Goal: Check status: Check status

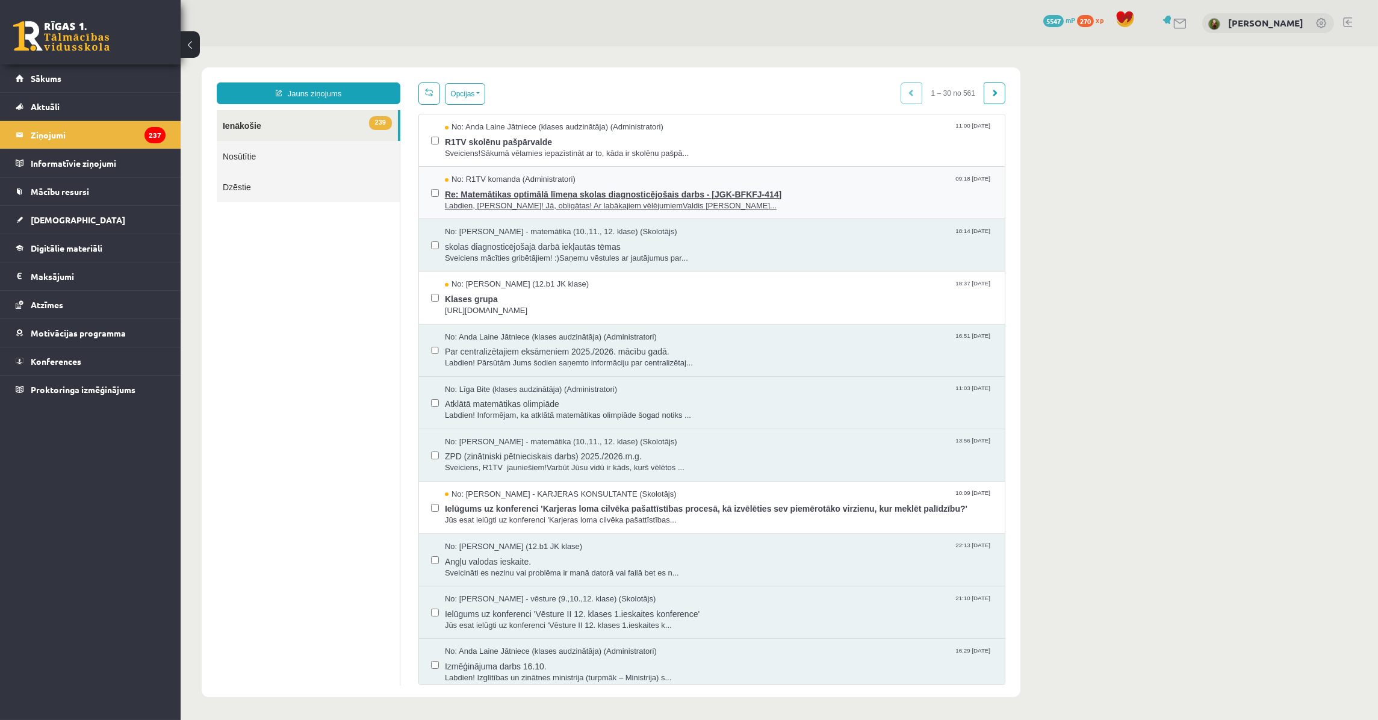
click at [512, 194] on span "Re: Matemātikas optimālā līmeņa skolas diagnosticējošais darbs - [JGK-BFKFJ-414]" at bounding box center [718, 192] width 548 height 15
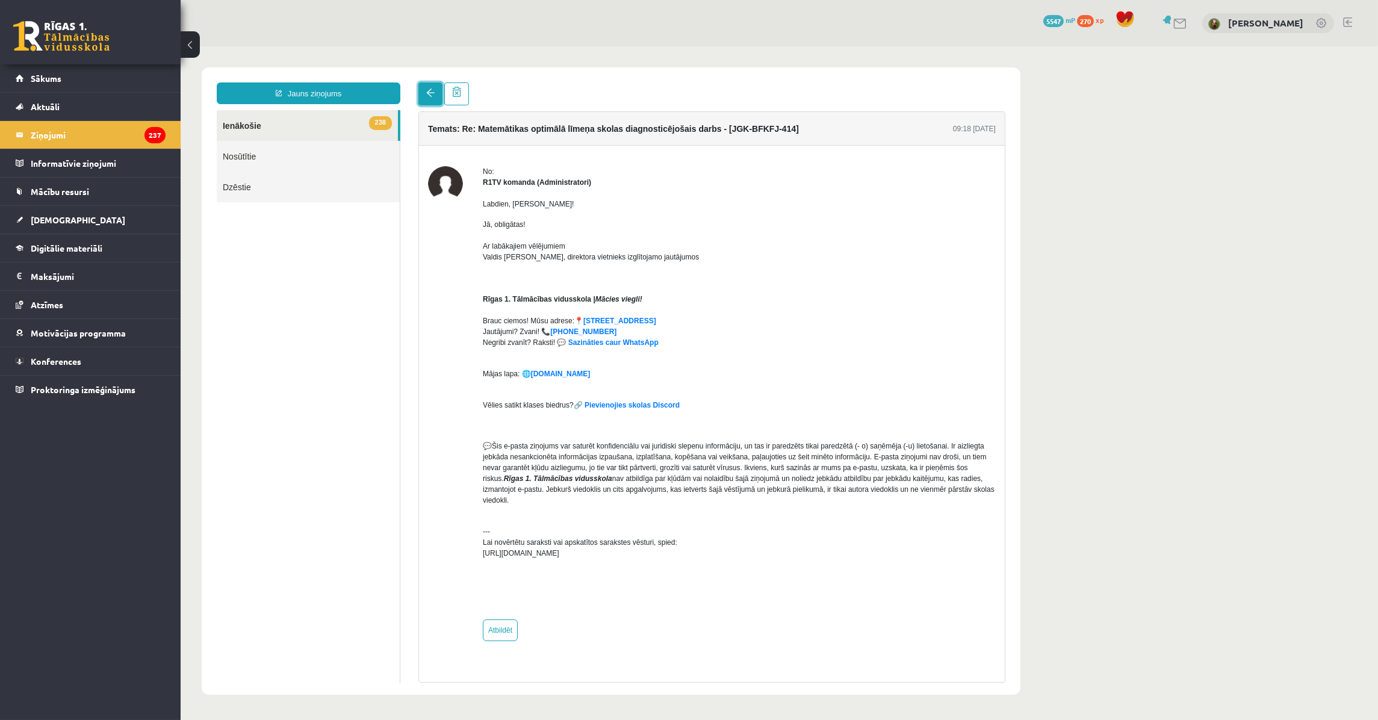
click at [430, 99] on link at bounding box center [430, 94] width 24 height 23
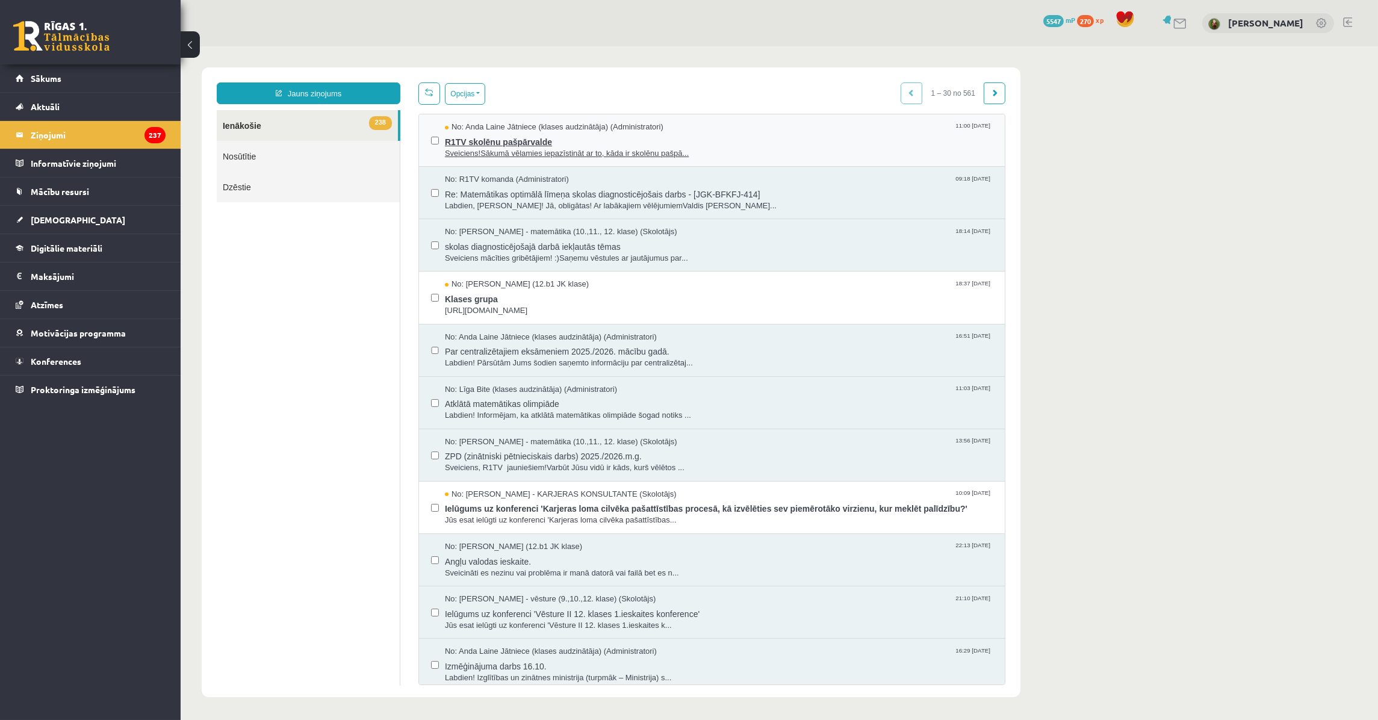
click at [453, 142] on span "R1TV skolēnu pašpārvalde" at bounding box center [718, 140] width 548 height 15
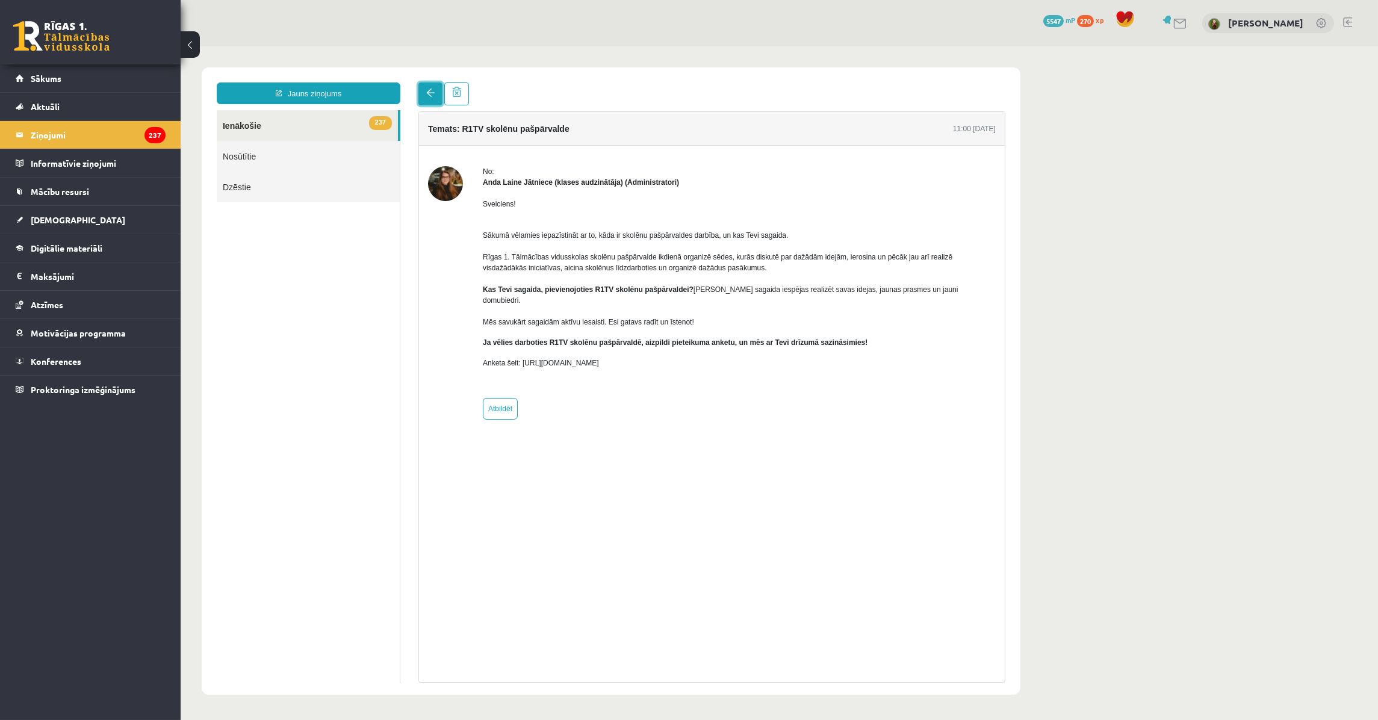
click at [425, 91] on link at bounding box center [430, 94] width 24 height 23
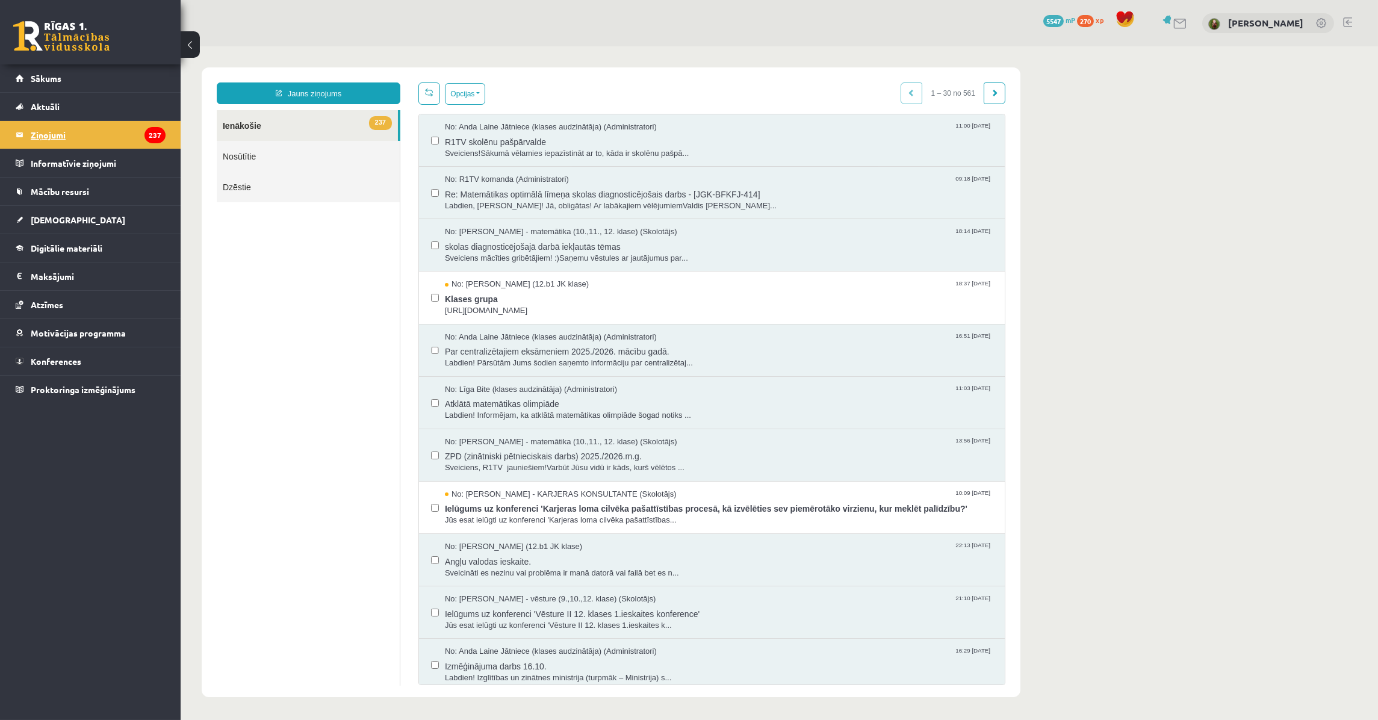
click at [79, 135] on legend "Ziņojumi 237" at bounding box center [98, 135] width 135 height 28
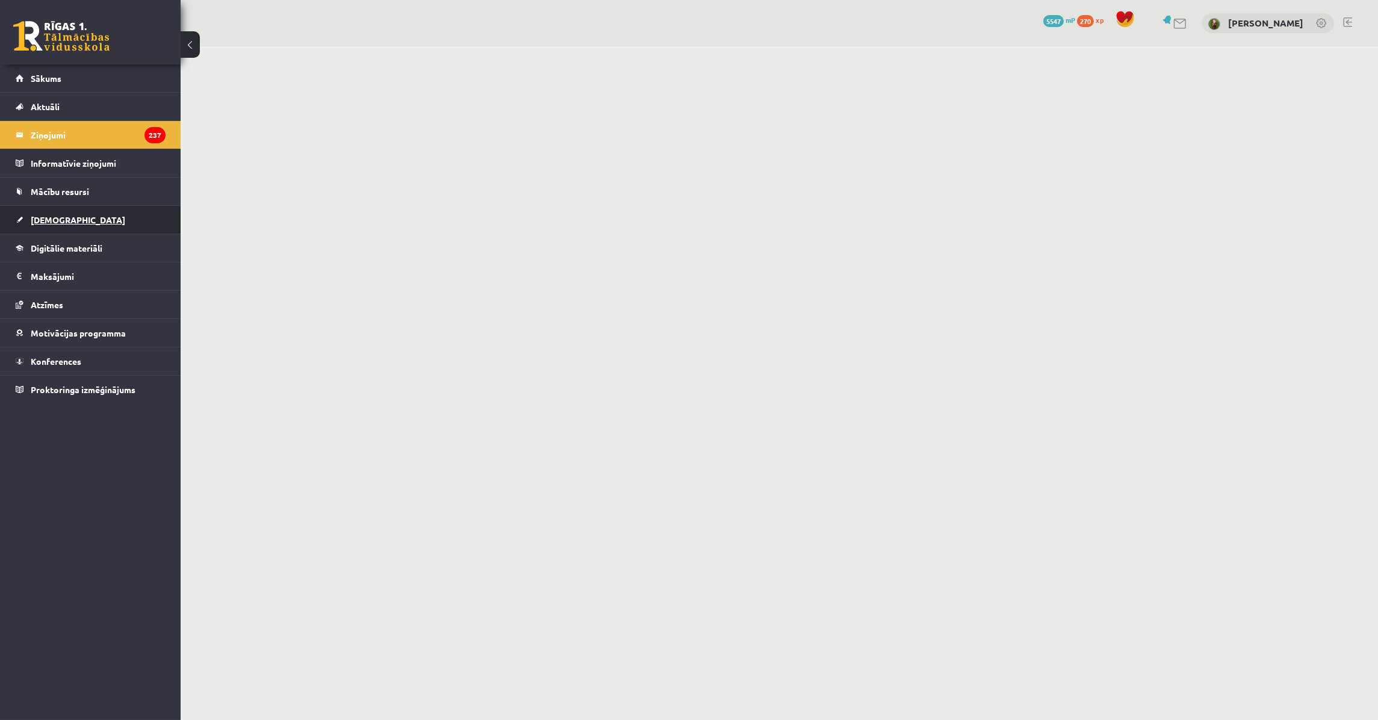
click at [73, 211] on link "[DEMOGRAPHIC_DATA]" at bounding box center [91, 220] width 150 height 28
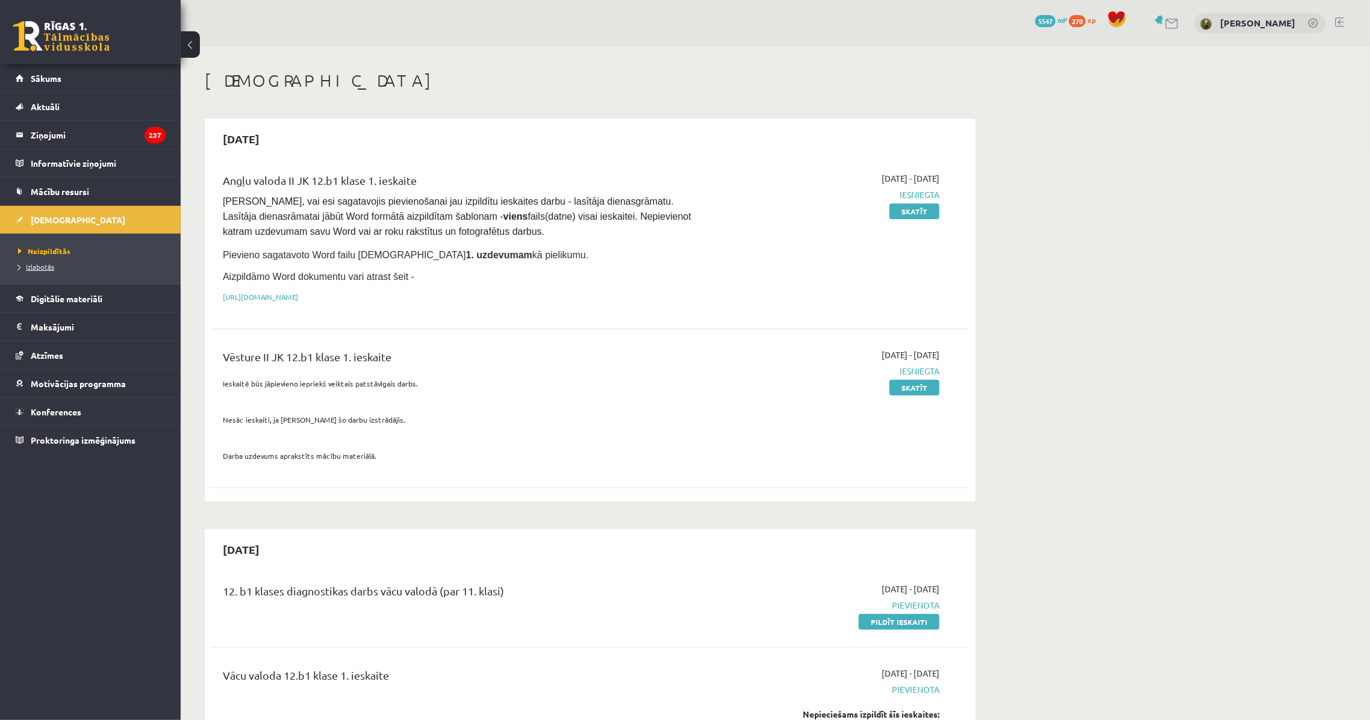
click at [42, 264] on span "Izlabotās" at bounding box center [36, 267] width 36 height 10
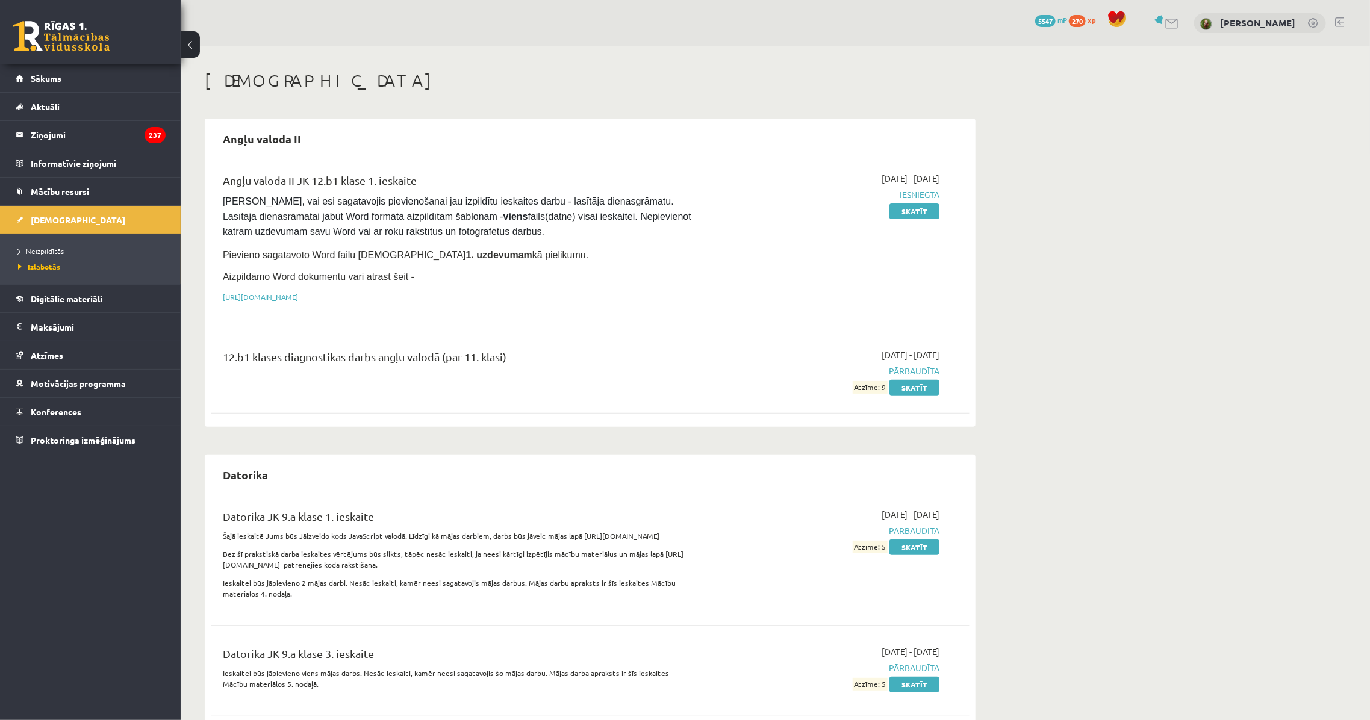
click at [479, 240] on div "Angļu valoda II JK 12.b1 klase 1. ieskaite Pārliecinies, vai esi sagatavojis pi…" at bounding box center [459, 240] width 490 height 137
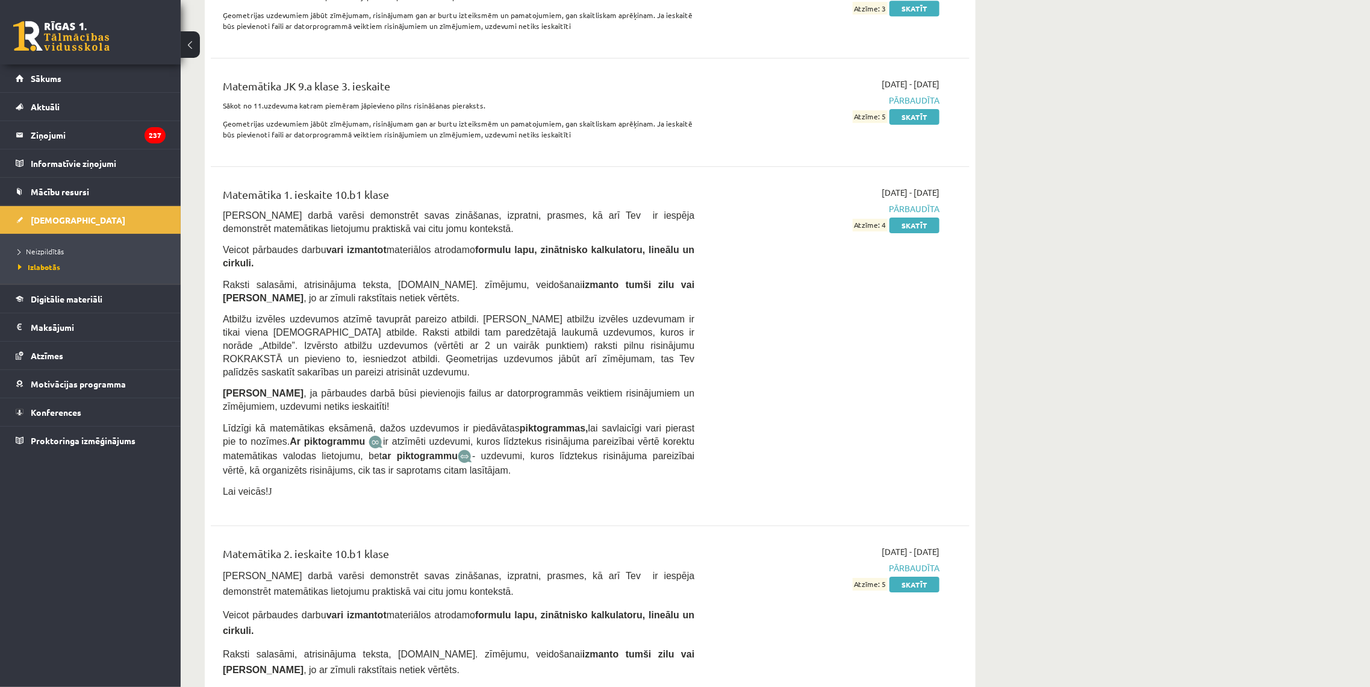
scroll to position [2635, 0]
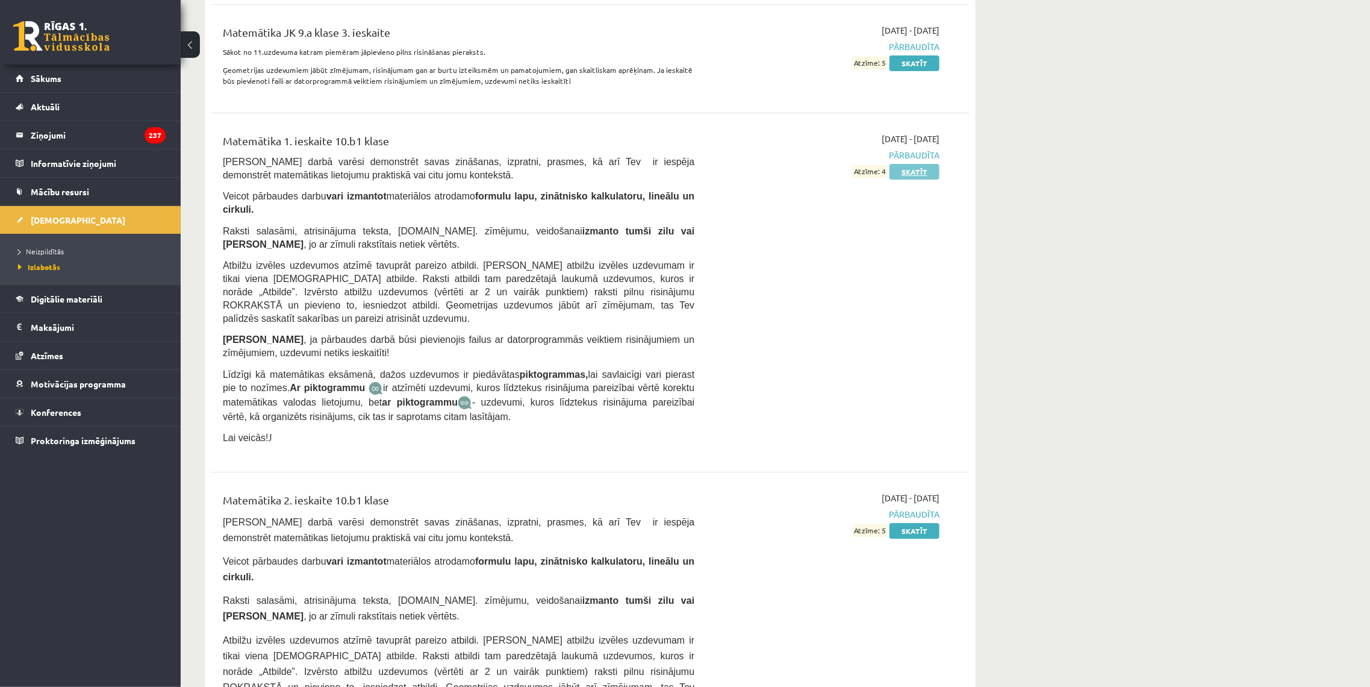
click at [911, 164] on link "Skatīt" at bounding box center [914, 172] width 50 height 16
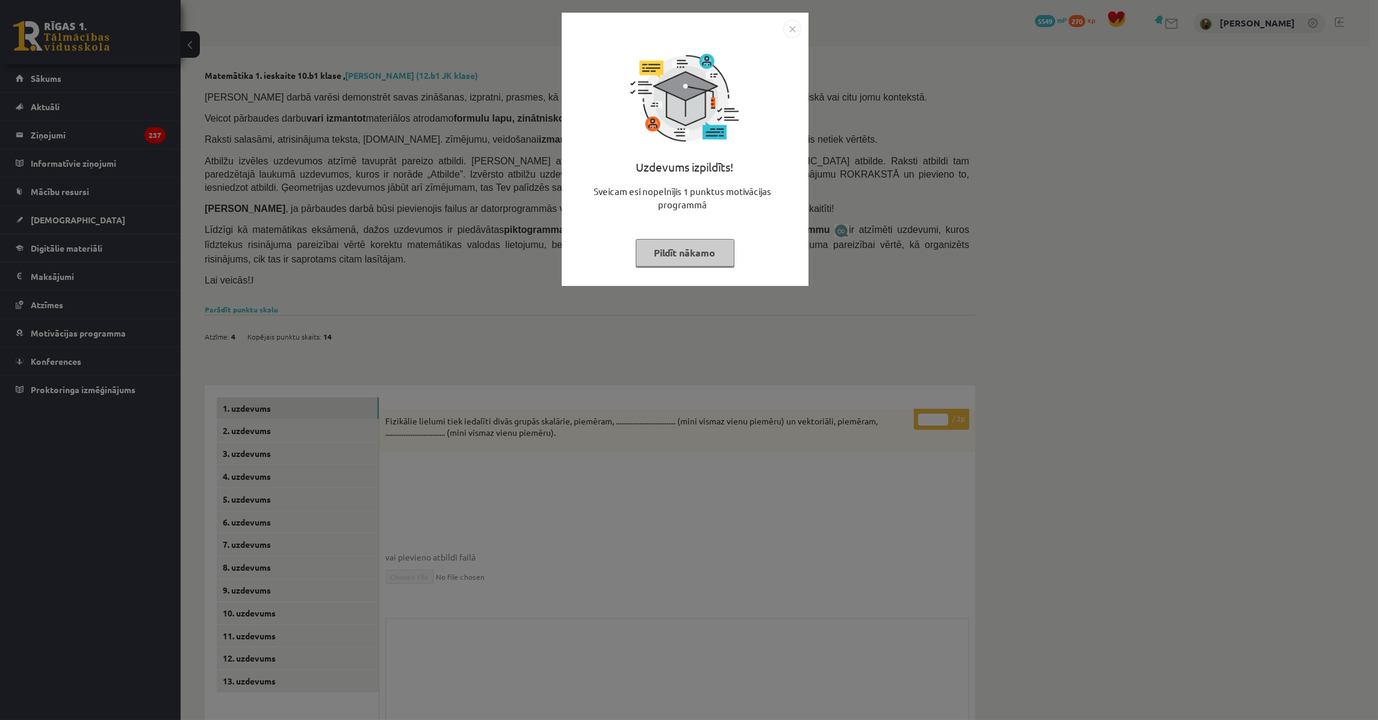
click at [684, 261] on button "Pildīt nākamo" at bounding box center [685, 253] width 99 height 28
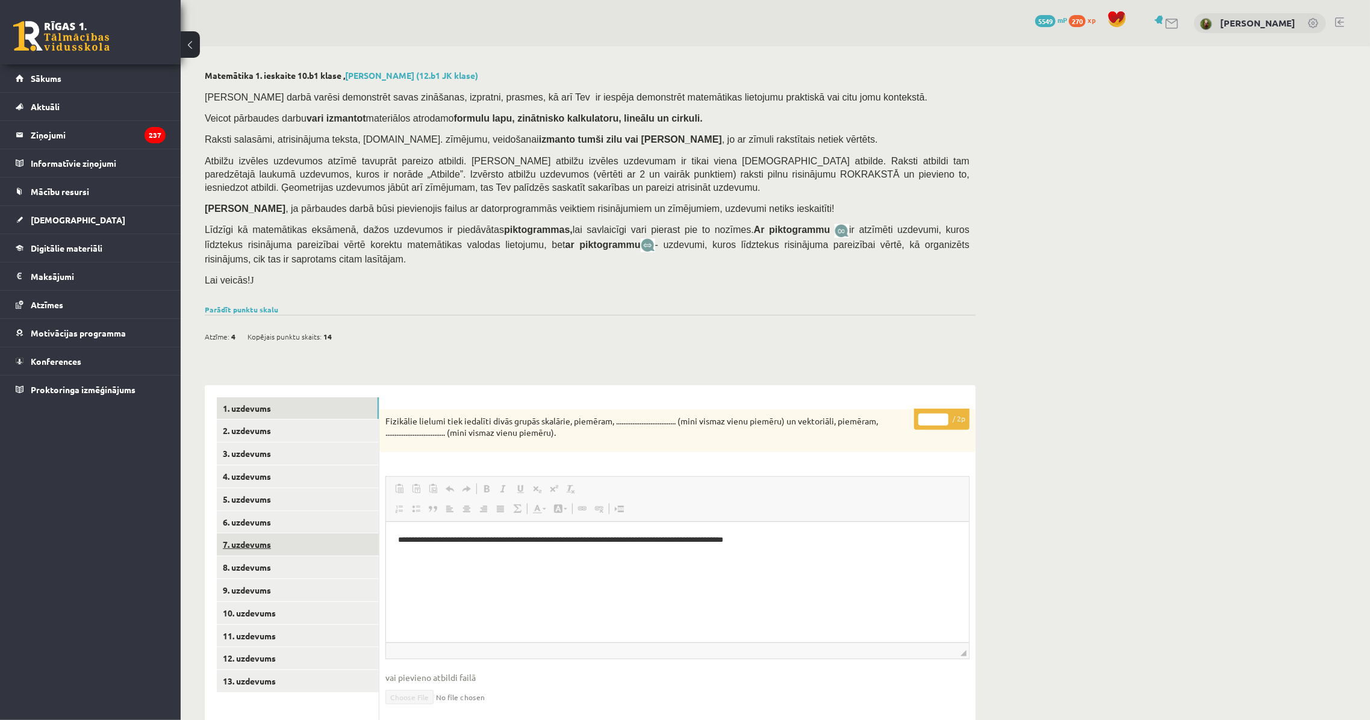
click at [295, 549] on link "7. uzdevums" at bounding box center [298, 545] width 162 height 22
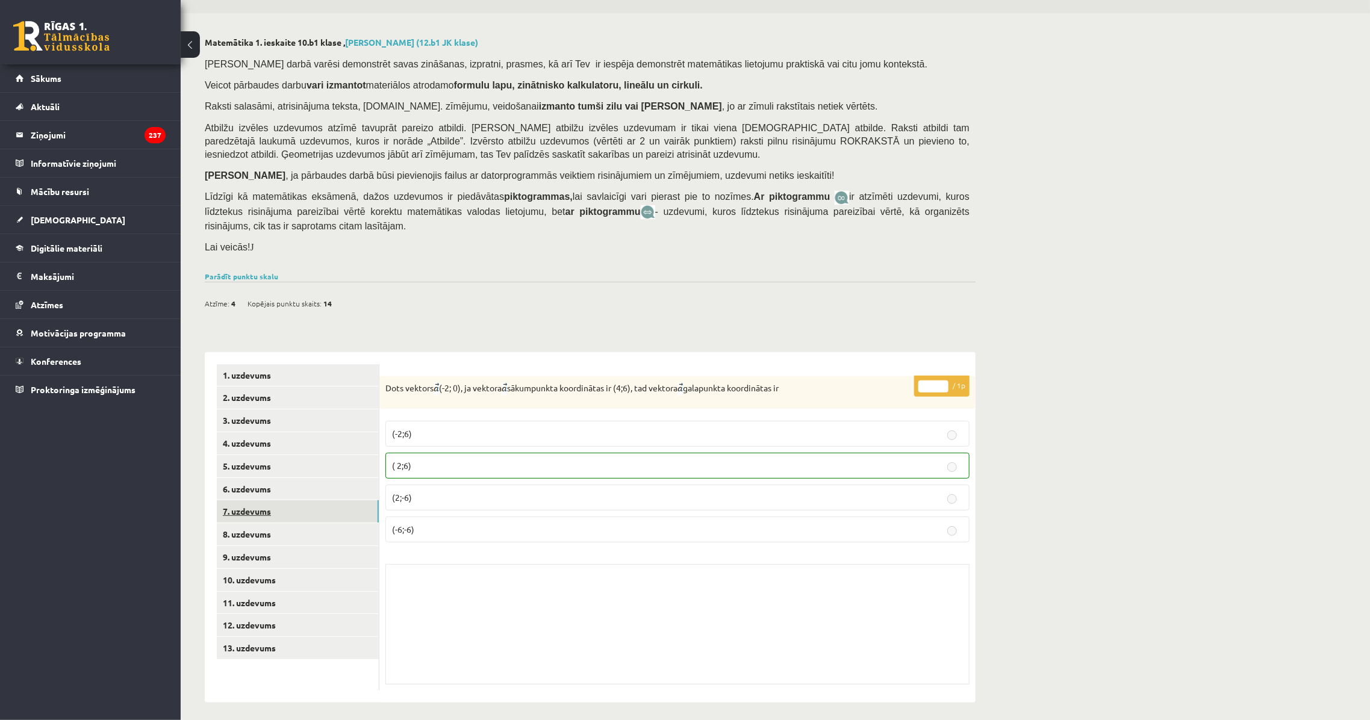
scroll to position [39, 0]
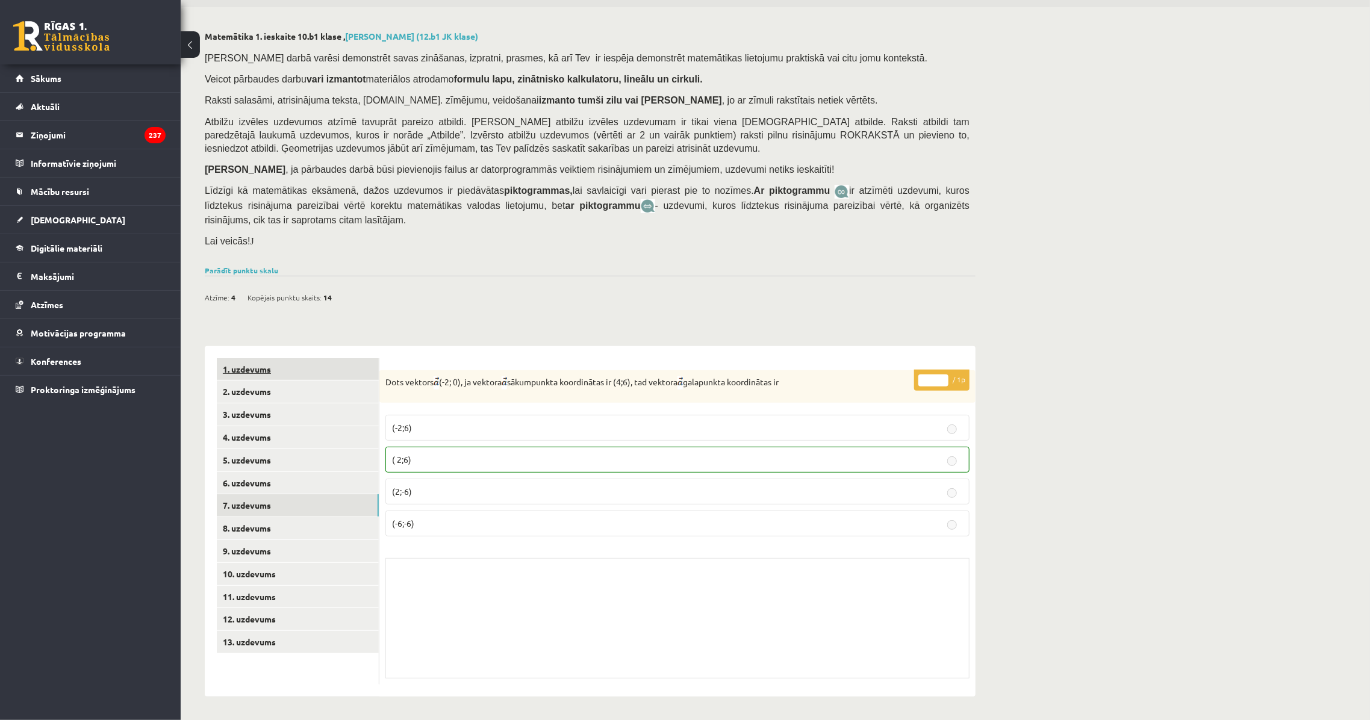
click at [291, 373] on link "1. uzdevums" at bounding box center [298, 369] width 162 height 22
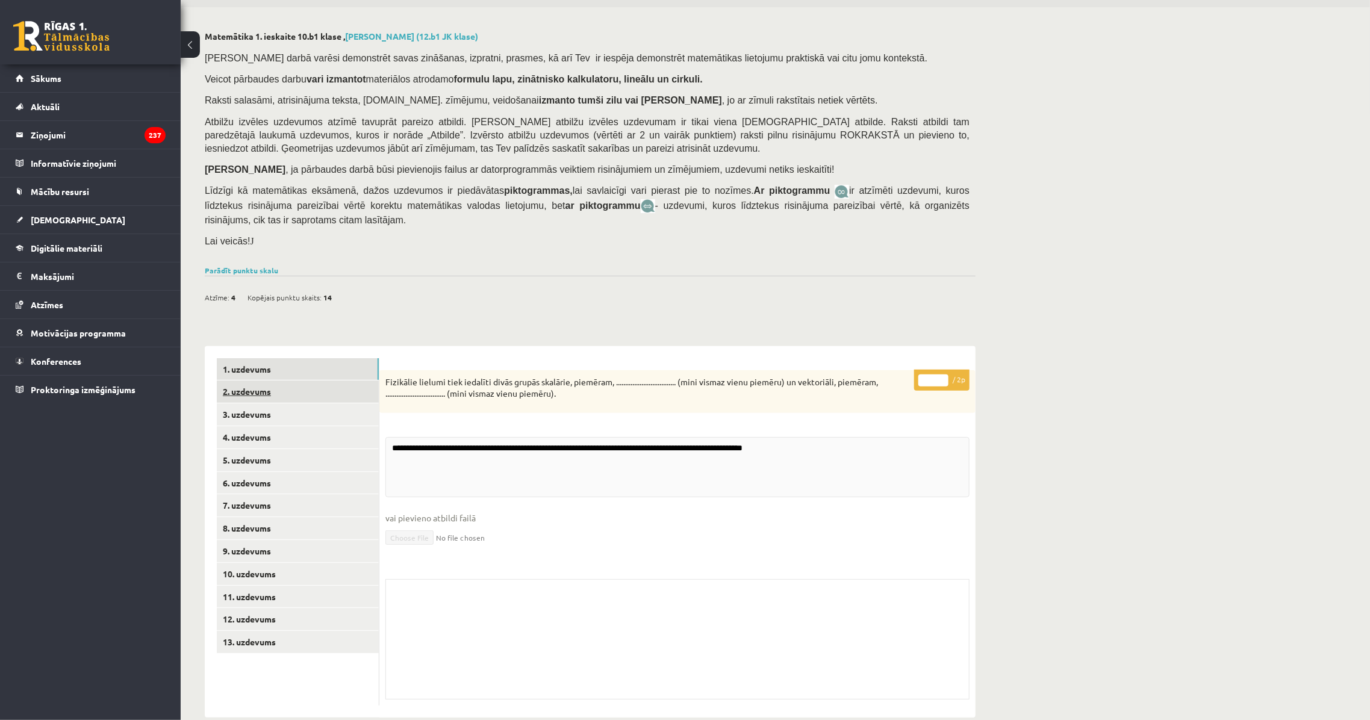
click at [319, 397] on link "2. uzdevums" at bounding box center [298, 392] width 162 height 22
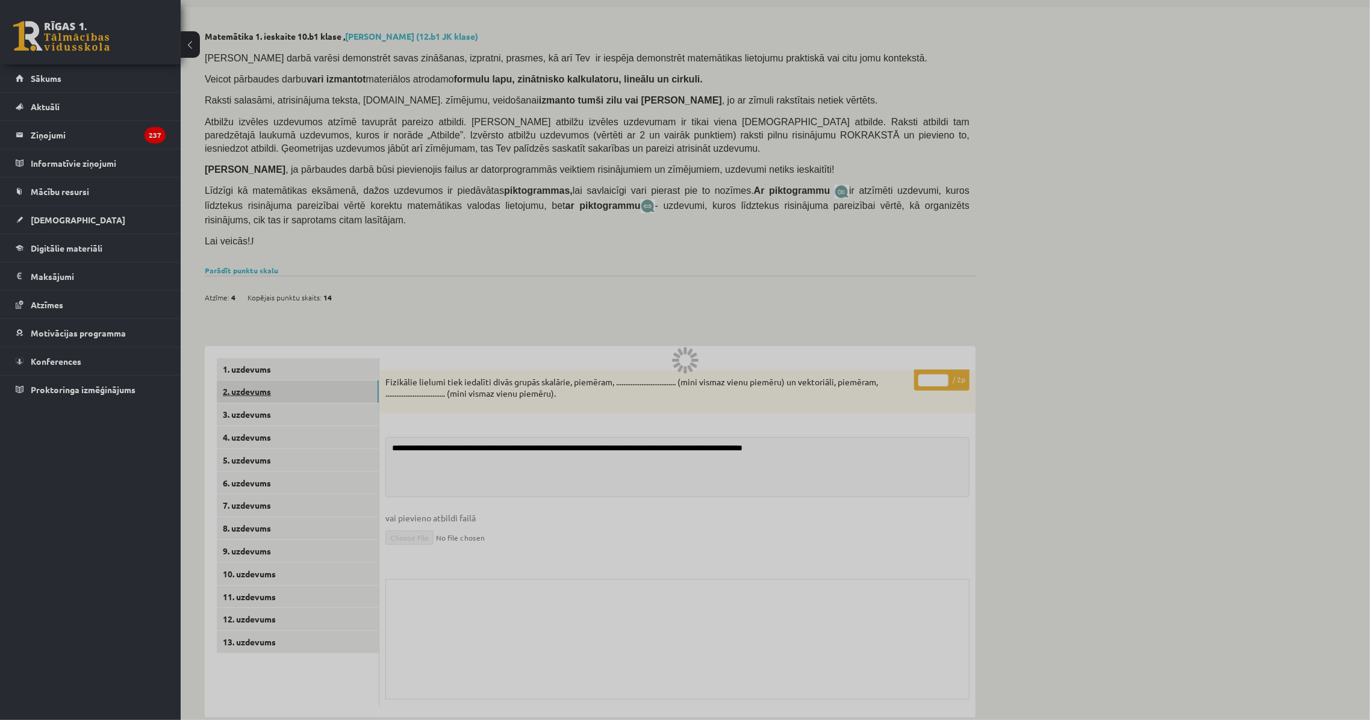
scroll to position [37, 0]
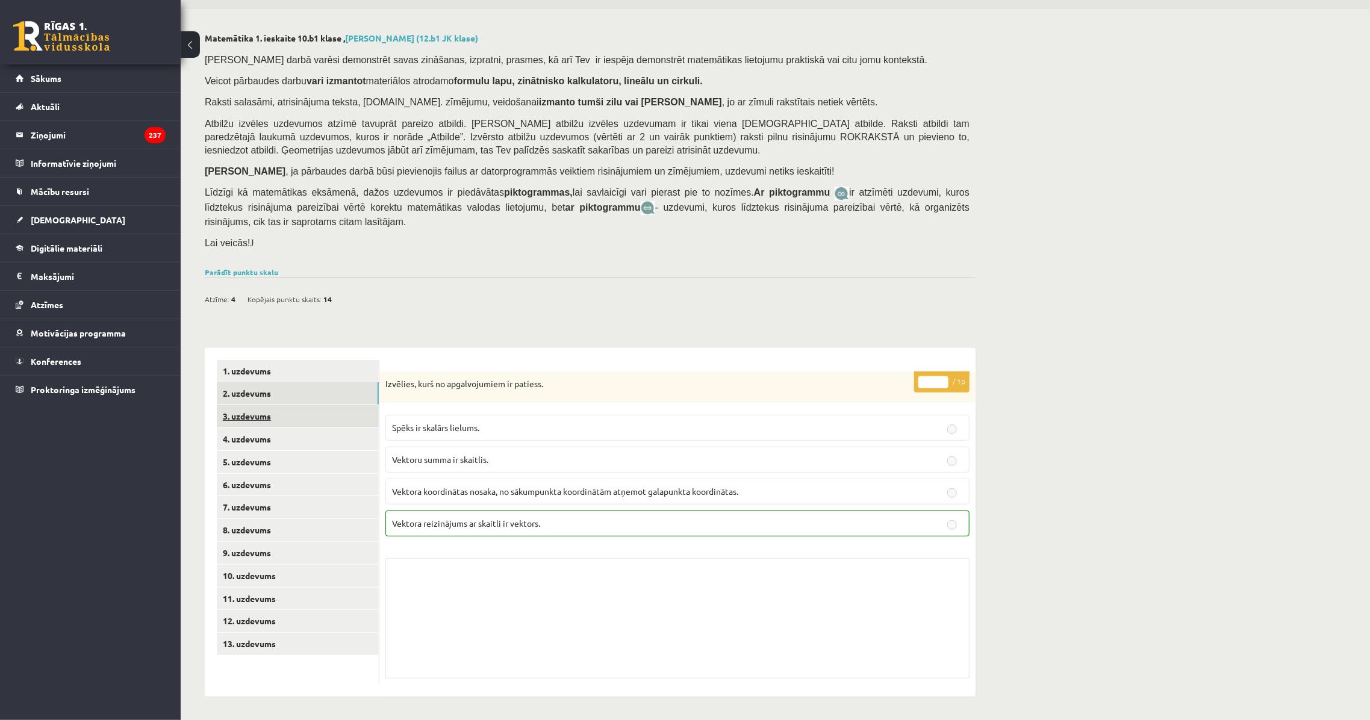
click at [325, 416] on link "3. uzdevums" at bounding box center [298, 416] width 162 height 22
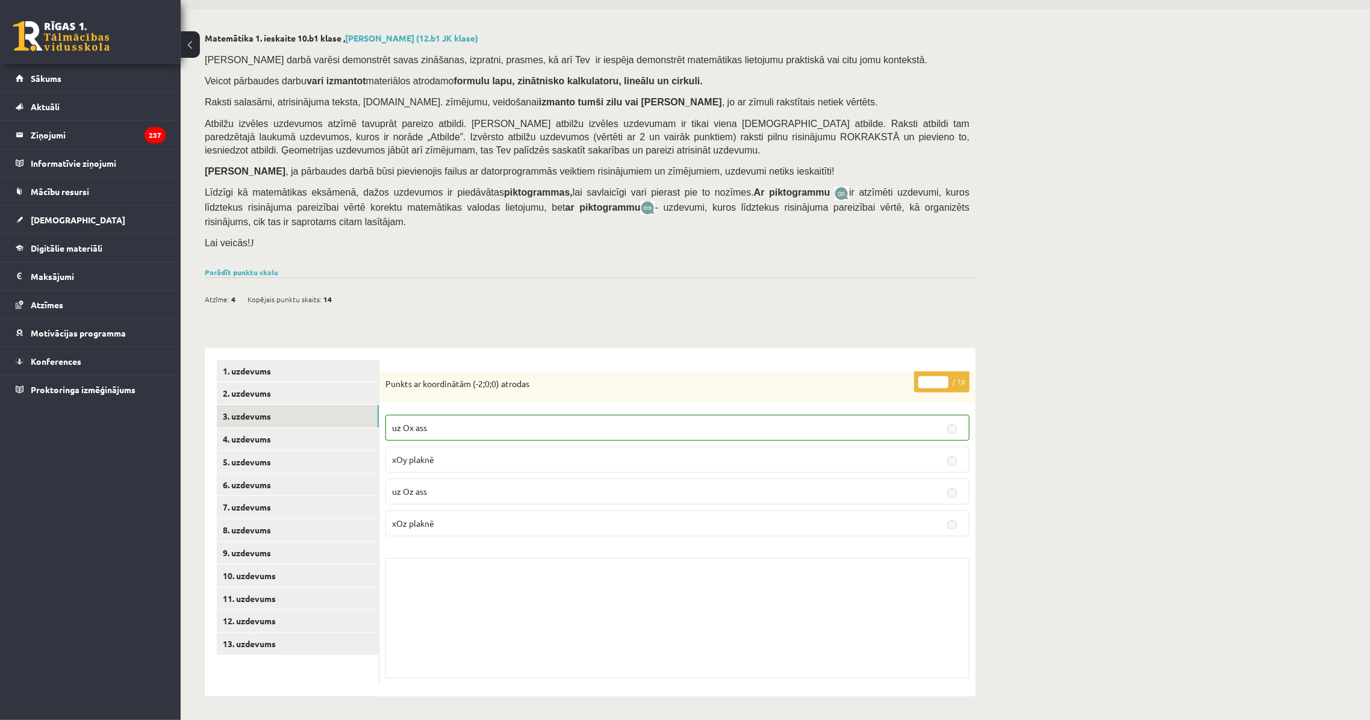
drag, startPoint x: 525, startPoint y: 331, endPoint x: 471, endPoint y: 340, distance: 55.0
click at [471, 340] on div "**********" at bounding box center [590, 516] width 771 height 361
drag, startPoint x: 416, startPoint y: 431, endPoint x: 741, endPoint y: 335, distance: 339.0
drag, startPoint x: 741, startPoint y: 335, endPoint x: 642, endPoint y: 334, distance: 99.4
click at [642, 334] on div "Matemātika 1. ieskaite 10.b1 klase , Lauris Daniels Jakovļevs (12.b1 JK klase) …" at bounding box center [590, 365] width 819 height 712
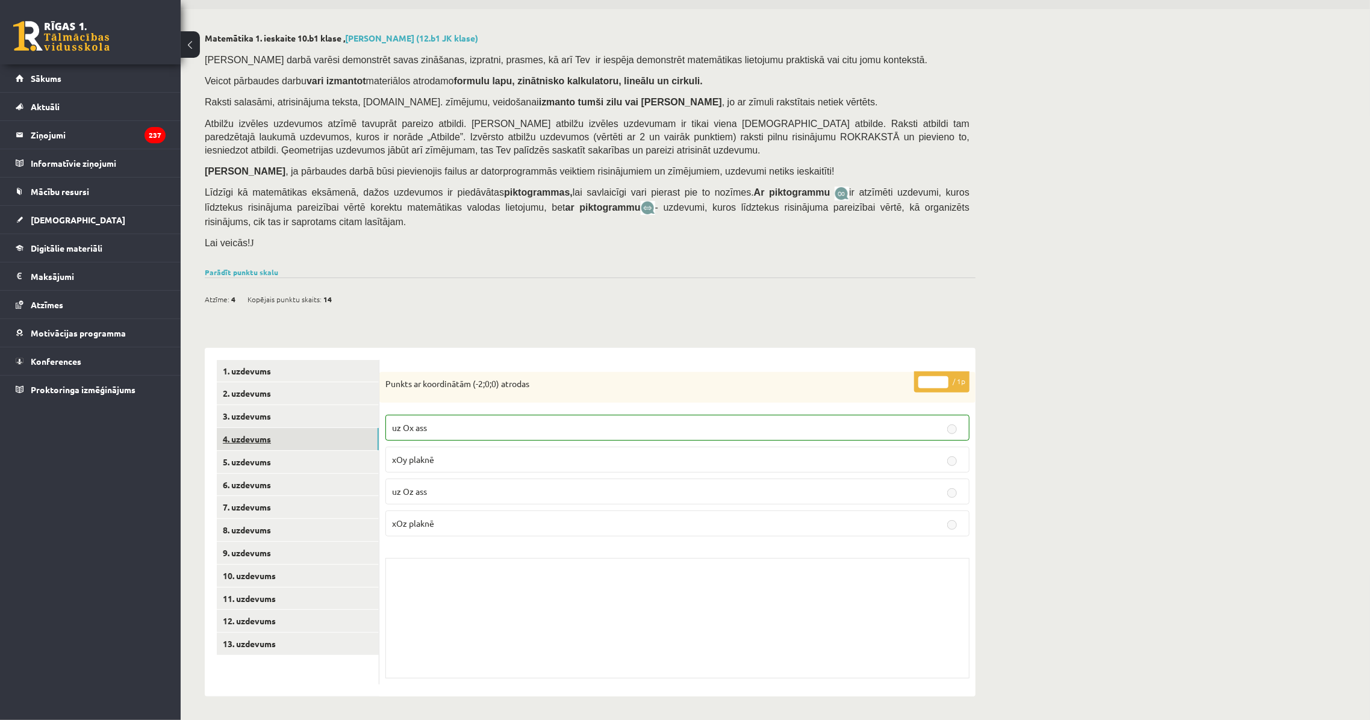
click at [310, 446] on link "4. uzdevums" at bounding box center [298, 439] width 162 height 22
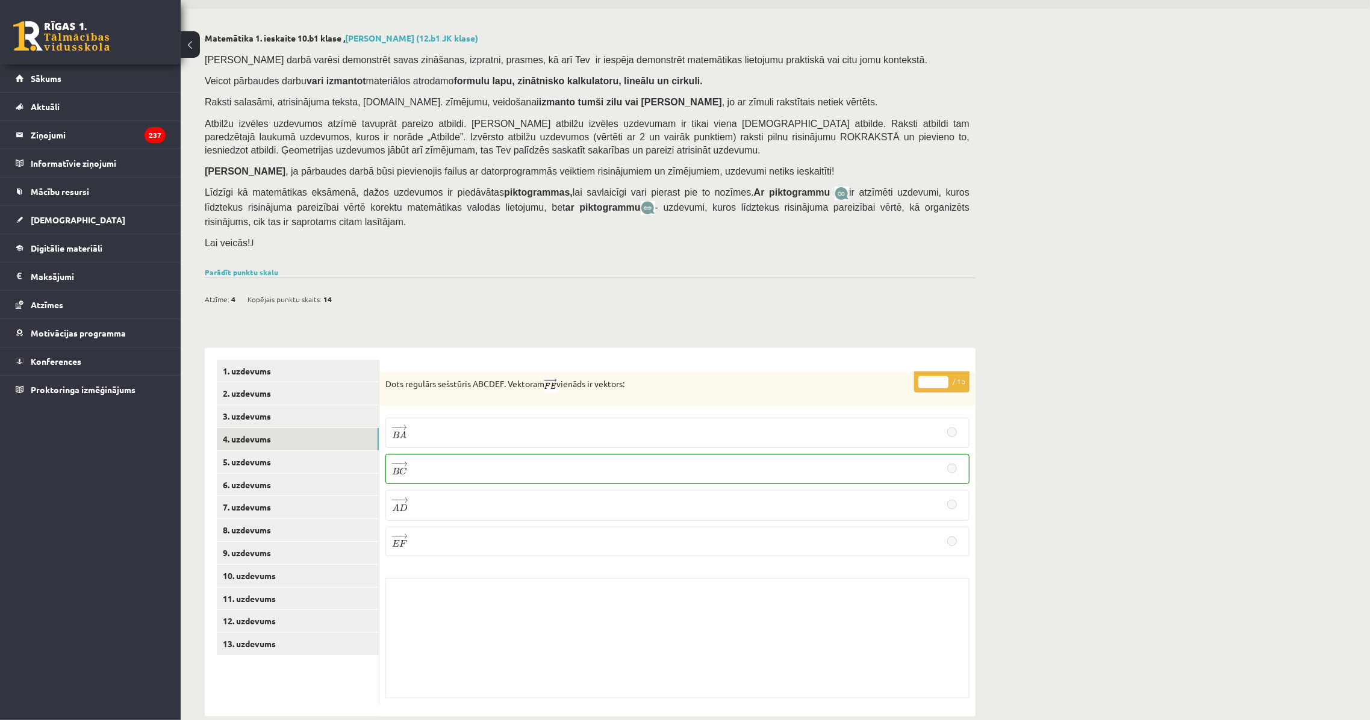
click at [434, 409] on div "* / 1p Dots regulārs sešstūris ABCDEF. Vektoram vienāds ir vektors: − − → B A B…" at bounding box center [677, 538] width 596 height 332
click at [305, 459] on link "5. uzdevums" at bounding box center [298, 462] width 162 height 22
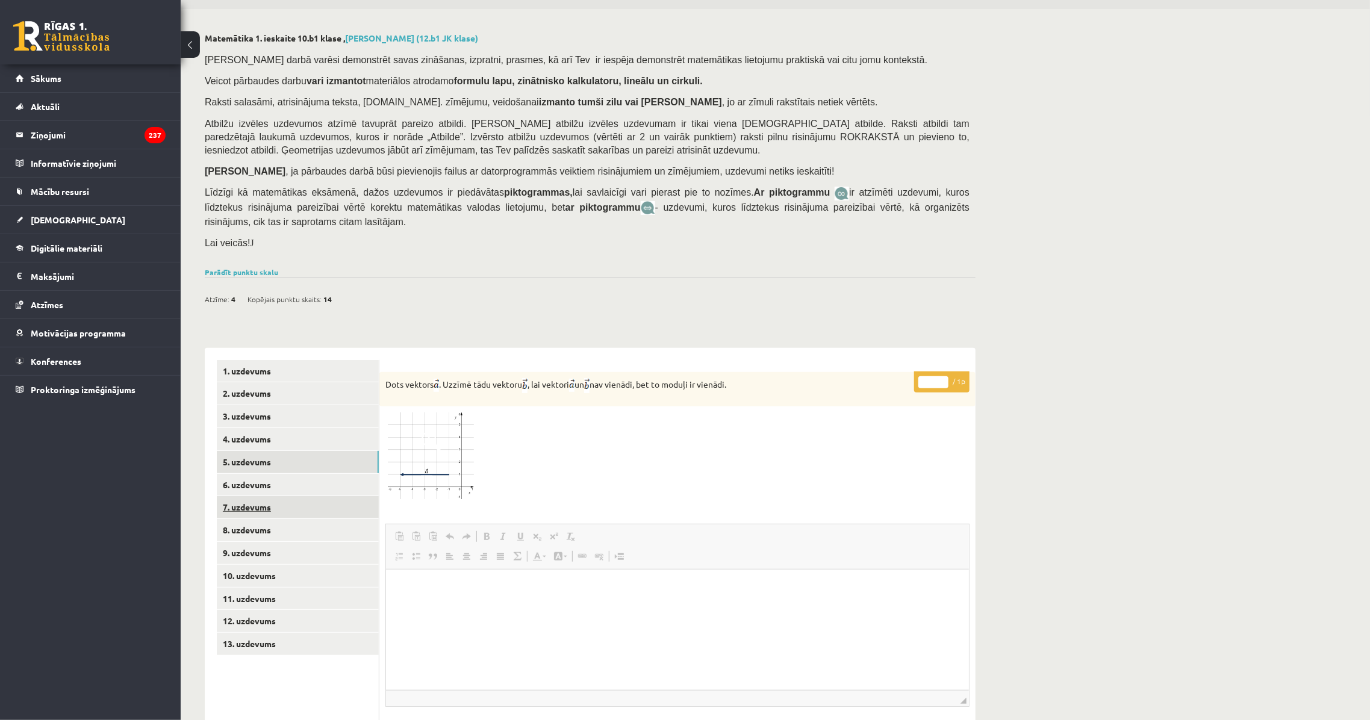
scroll to position [0, 0]
click at [312, 483] on link "6. uzdevums" at bounding box center [298, 485] width 162 height 22
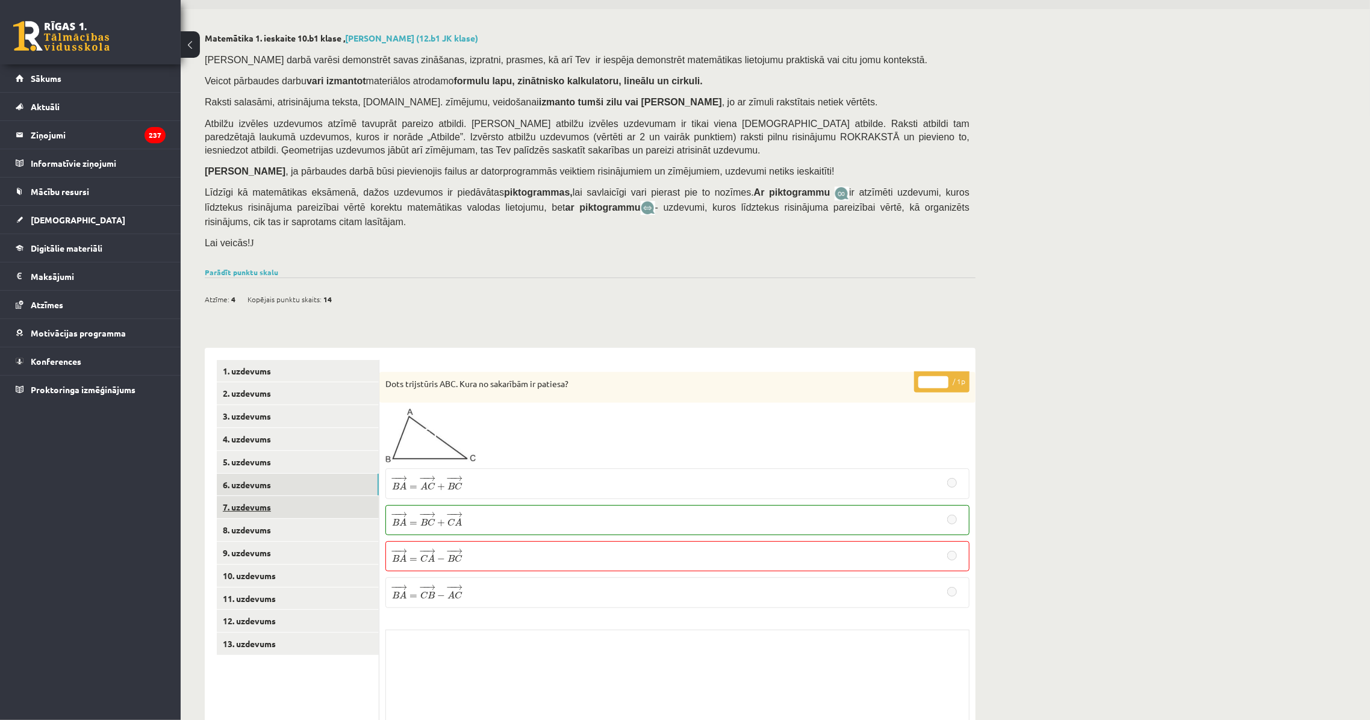
click at [315, 509] on link "7. uzdevums" at bounding box center [298, 507] width 162 height 22
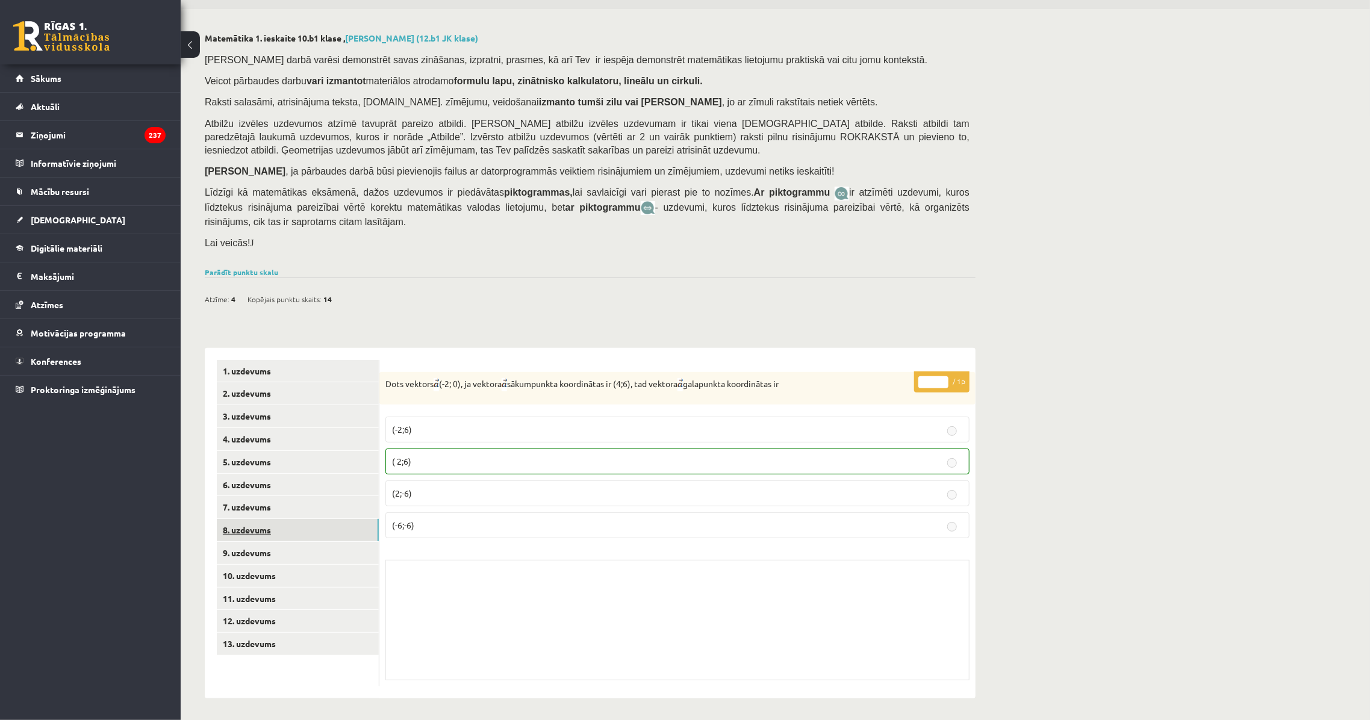
click at [326, 530] on link "8. uzdevums" at bounding box center [298, 530] width 162 height 22
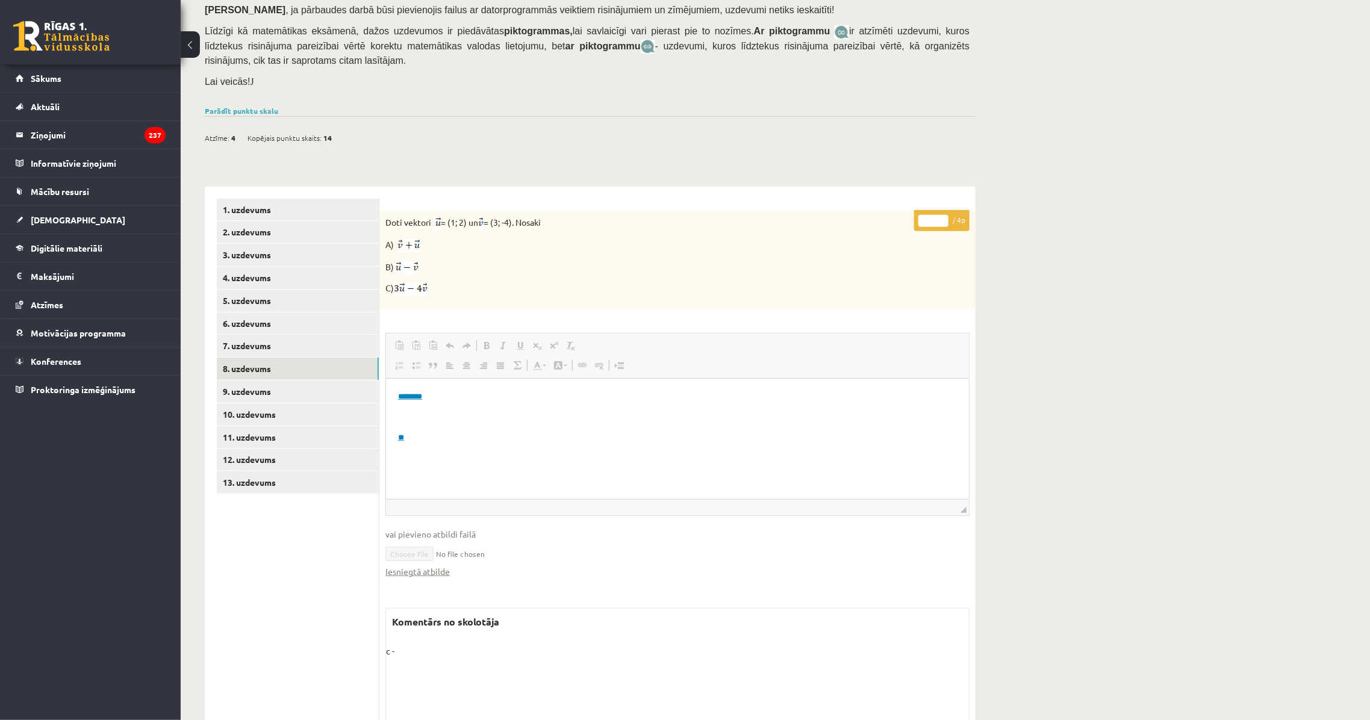
scroll to position [237, 0]
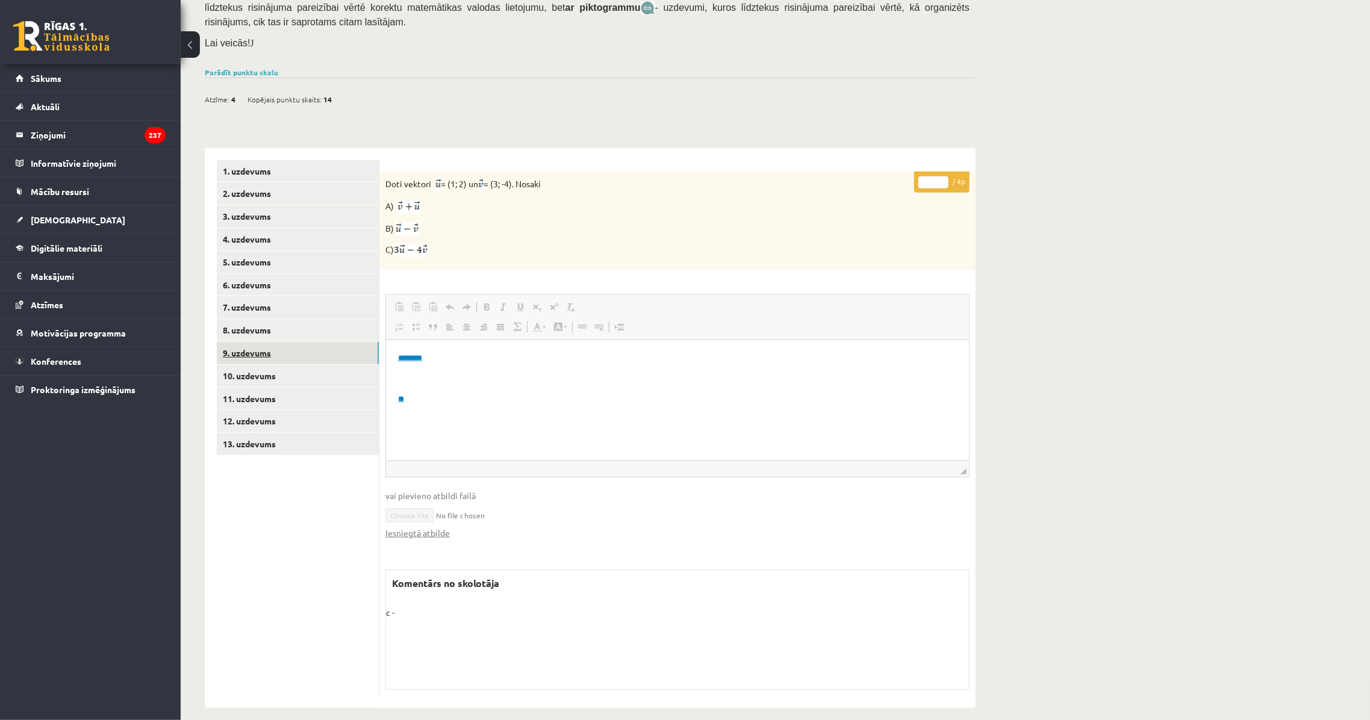
click at [297, 361] on link "9. uzdevums" at bounding box center [298, 353] width 162 height 22
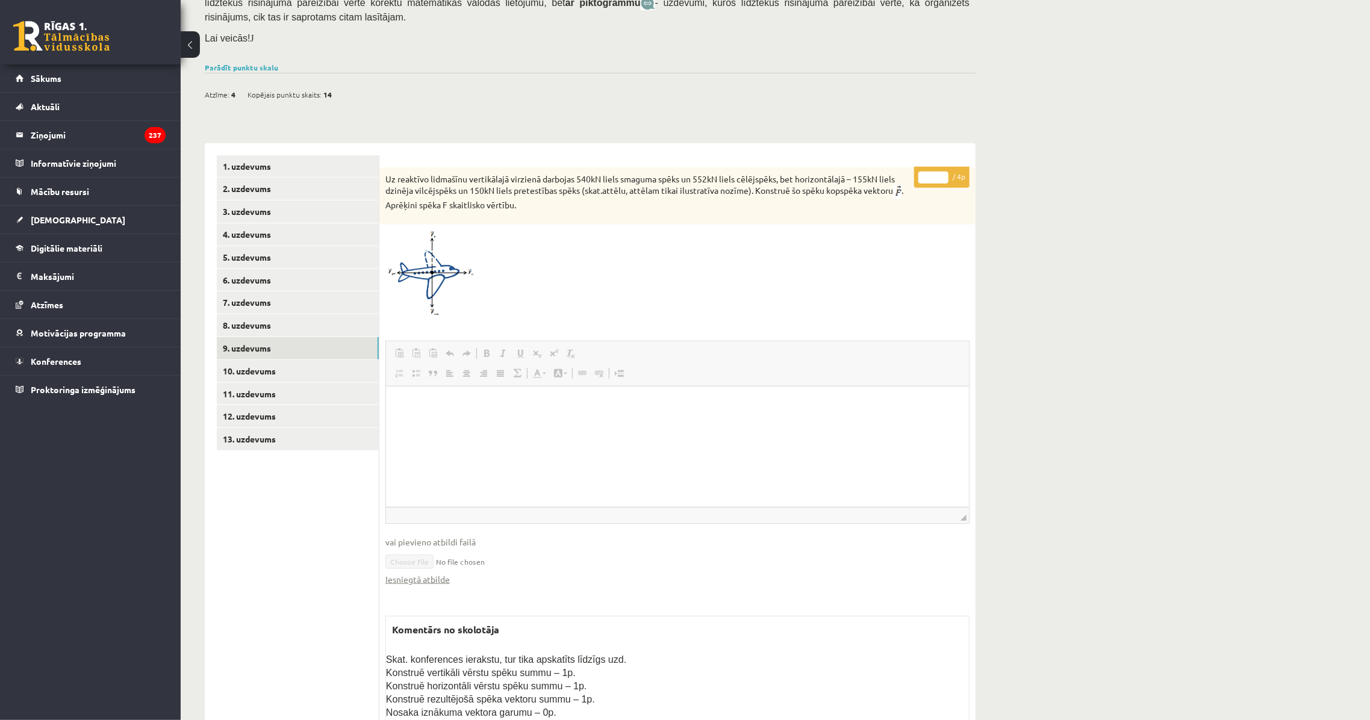
scroll to position [253, 0]
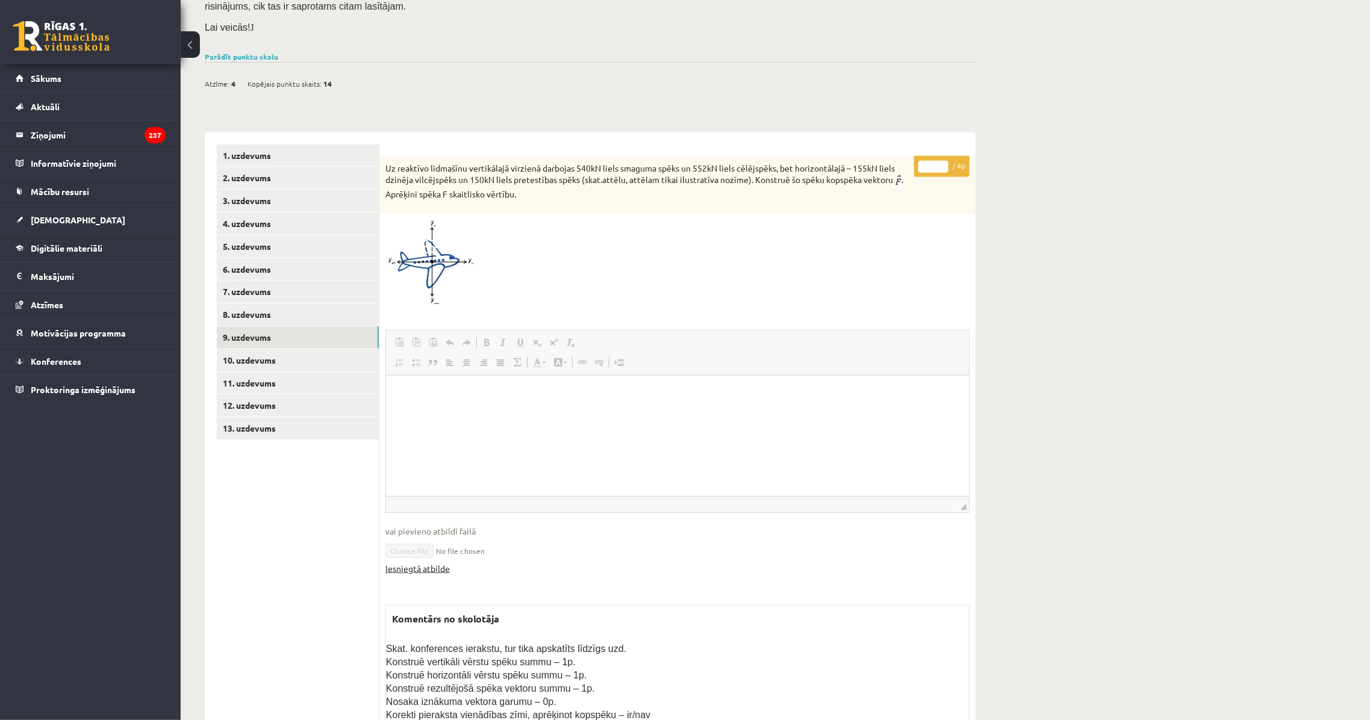
click at [423, 569] on link "Iesniegtā atbilde" at bounding box center [417, 568] width 64 height 13
click at [289, 355] on link "10. uzdevums" at bounding box center [298, 360] width 162 height 22
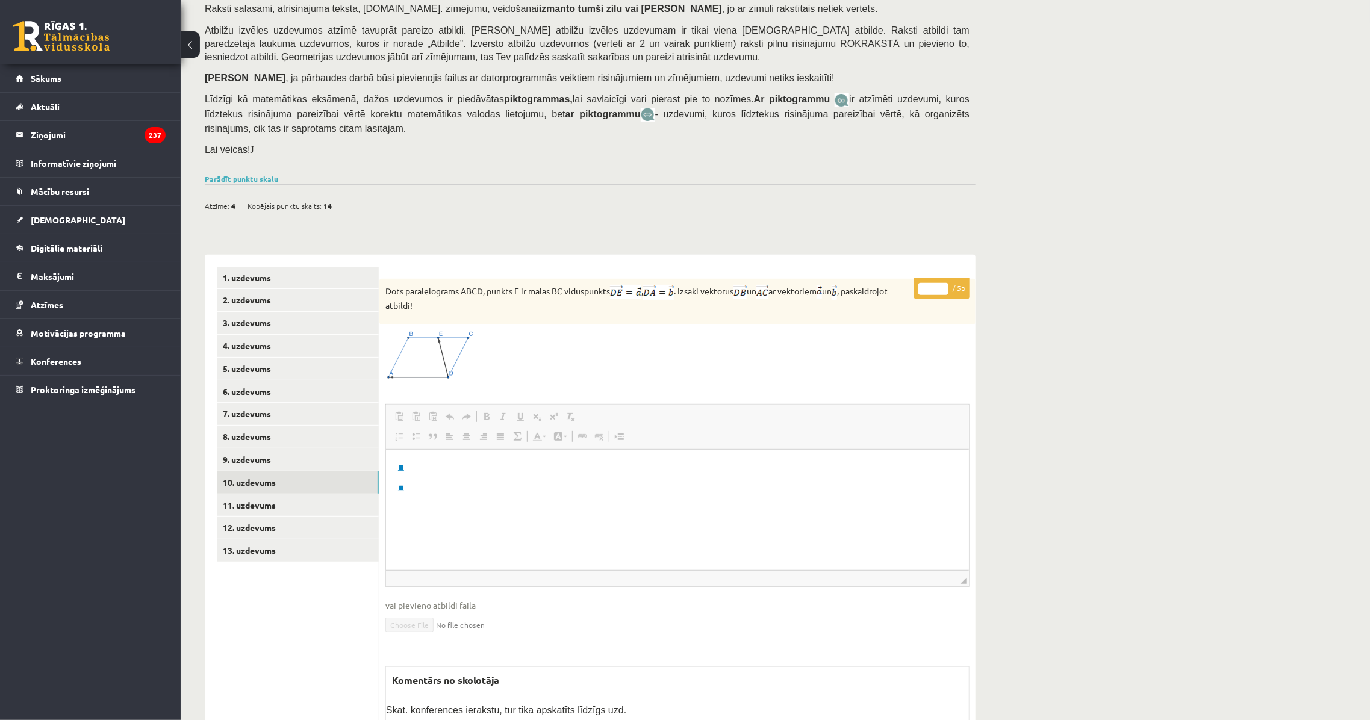
scroll to position [130, 0]
click at [329, 505] on link "11. uzdevums" at bounding box center [298, 506] width 162 height 22
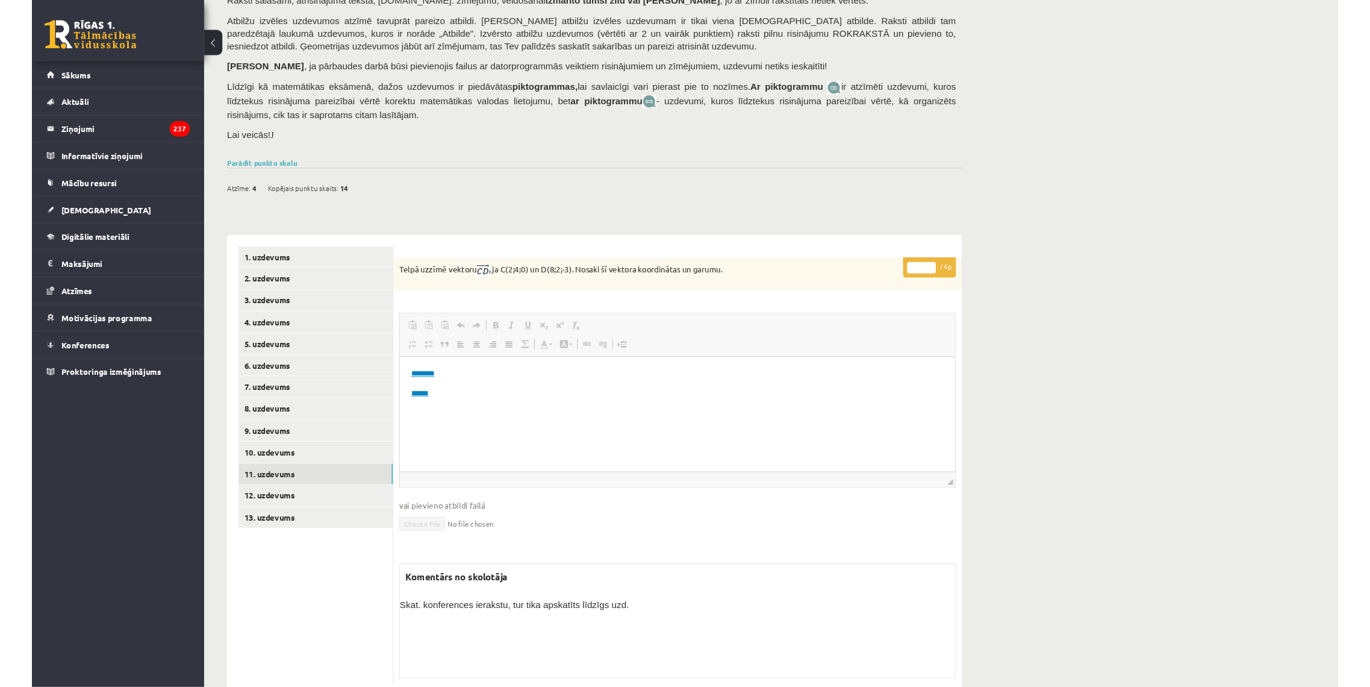
scroll to position [172, 0]
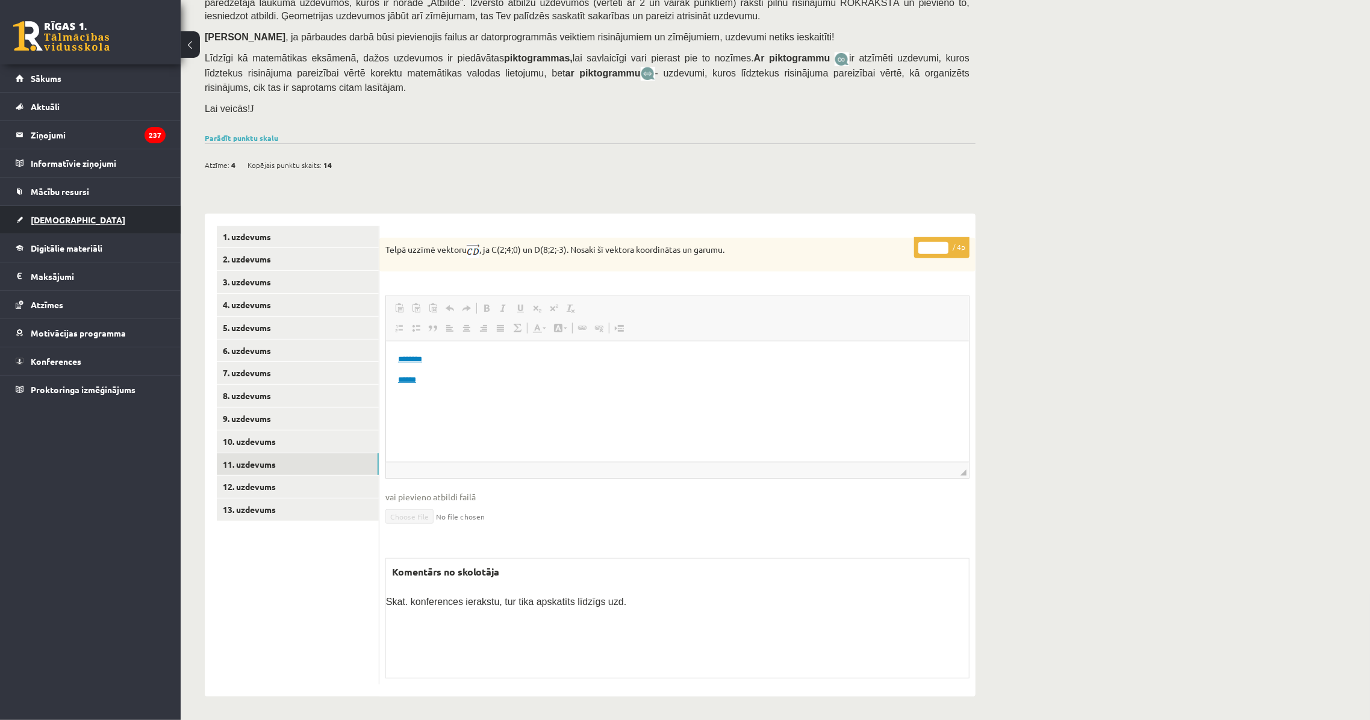
click at [71, 211] on link "[DEMOGRAPHIC_DATA]" at bounding box center [91, 220] width 150 height 28
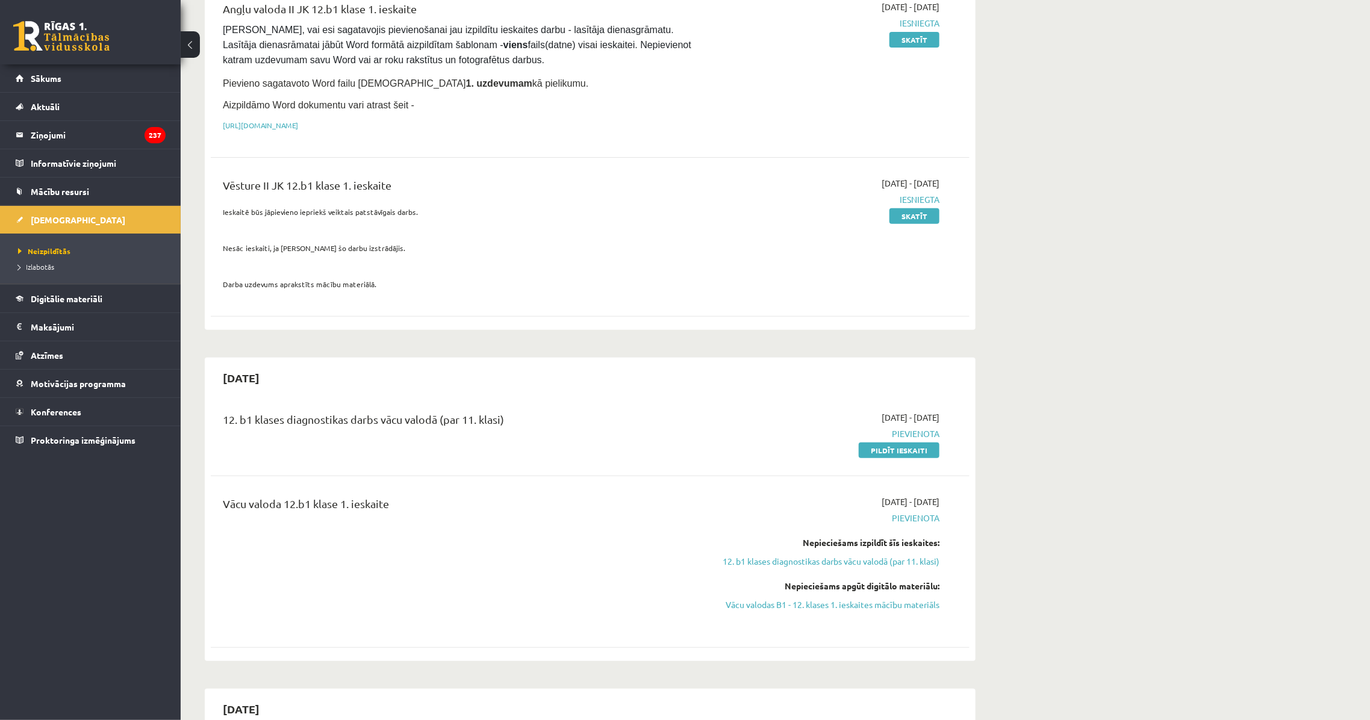
click at [329, 80] on span "Pievieno sagatavoto Word failu ieskaites 1. uzdevumam kā pielikumu." at bounding box center [406, 83] width 366 height 10
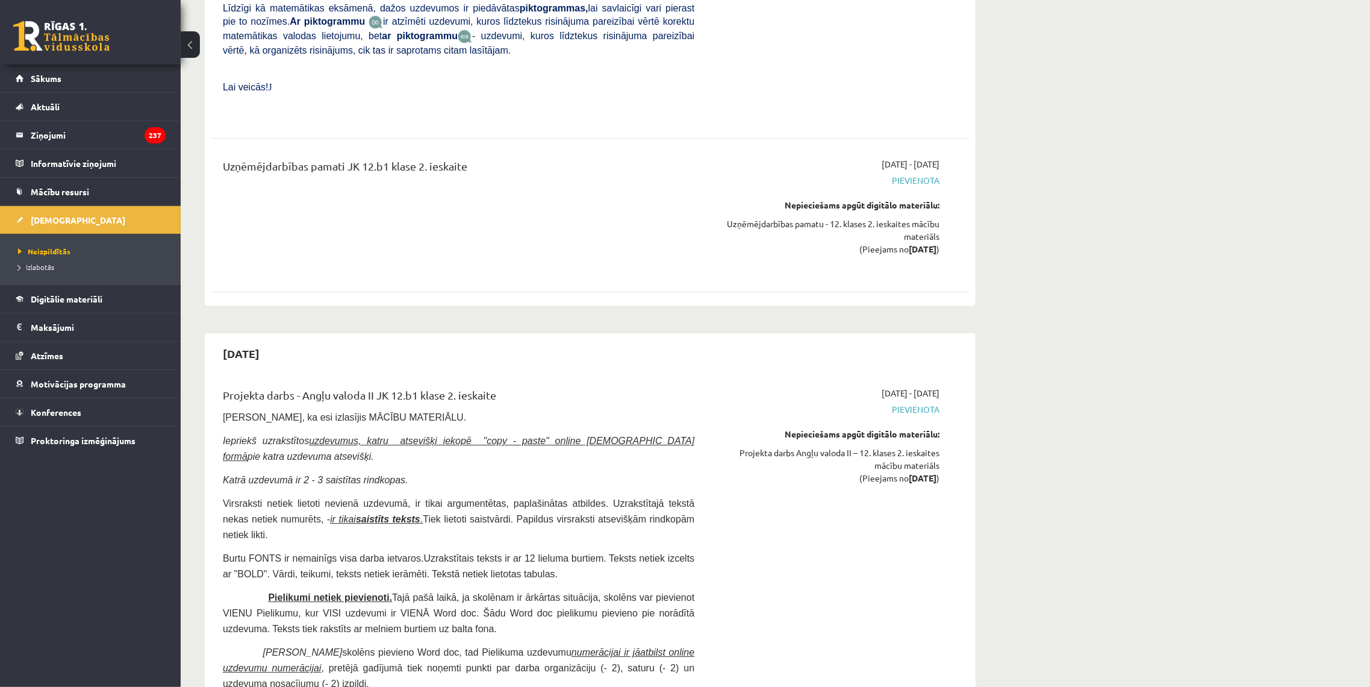
scroll to position [2155, 0]
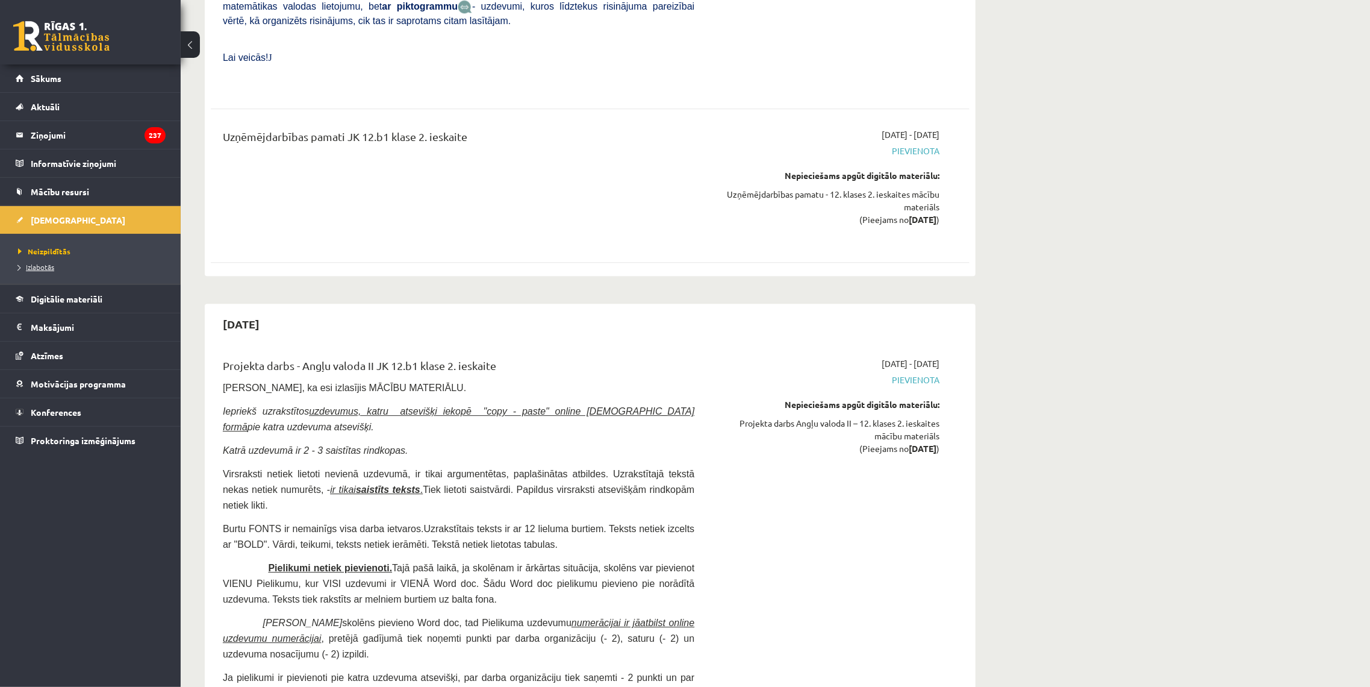
click at [42, 263] on span "Izlabotās" at bounding box center [36, 267] width 36 height 10
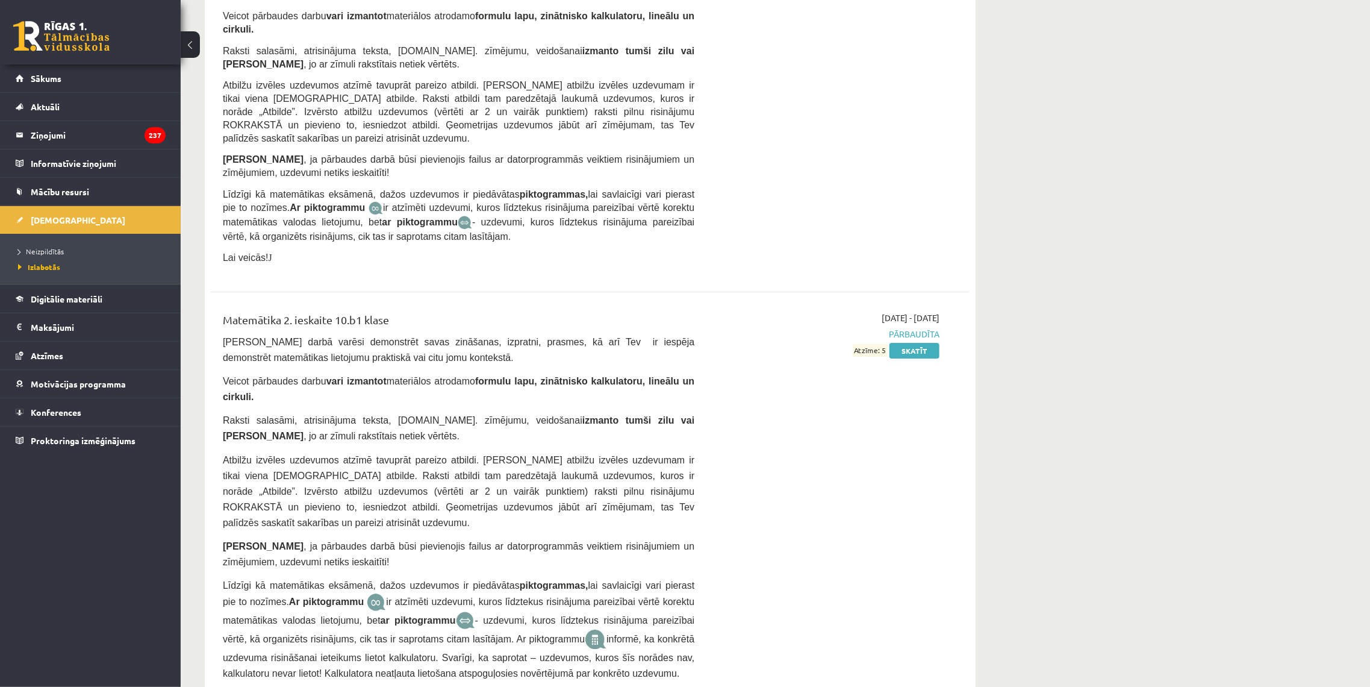
scroll to position [2817, 0]
click at [899, 341] on link "Skatīt" at bounding box center [914, 349] width 50 height 16
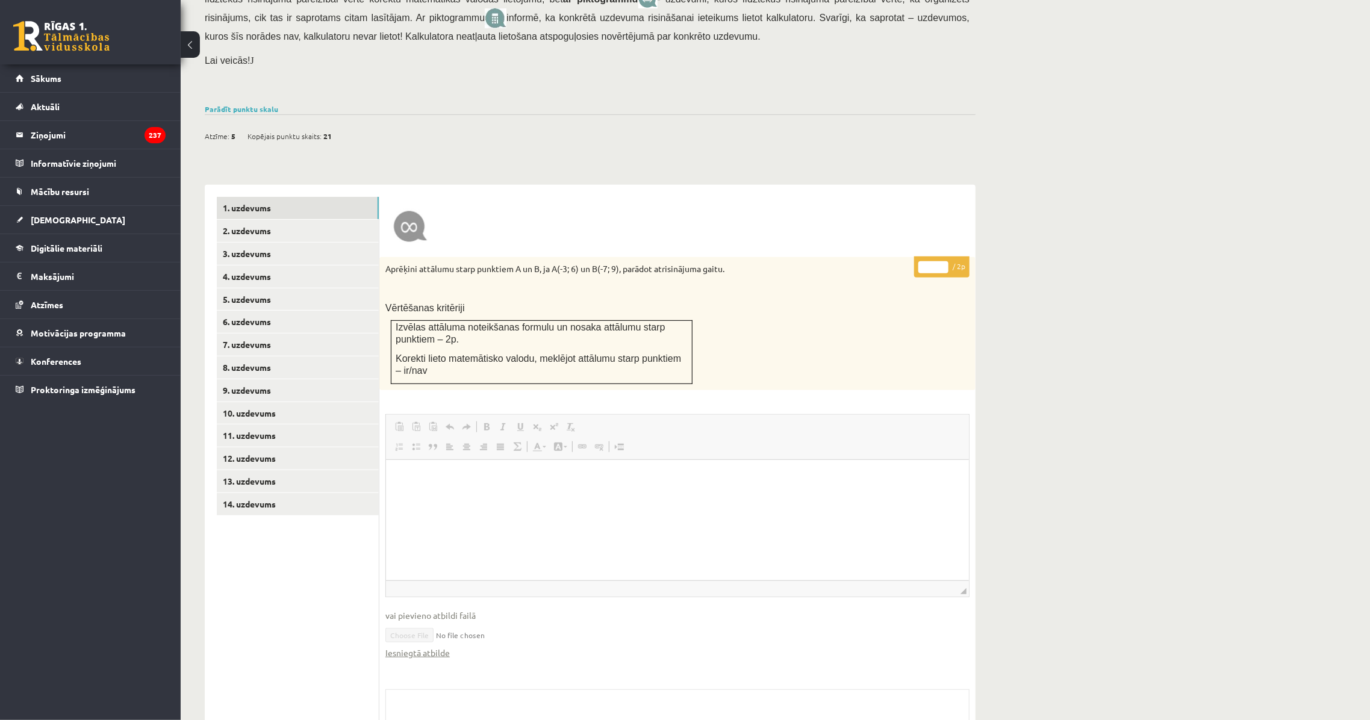
scroll to position [323, 0]
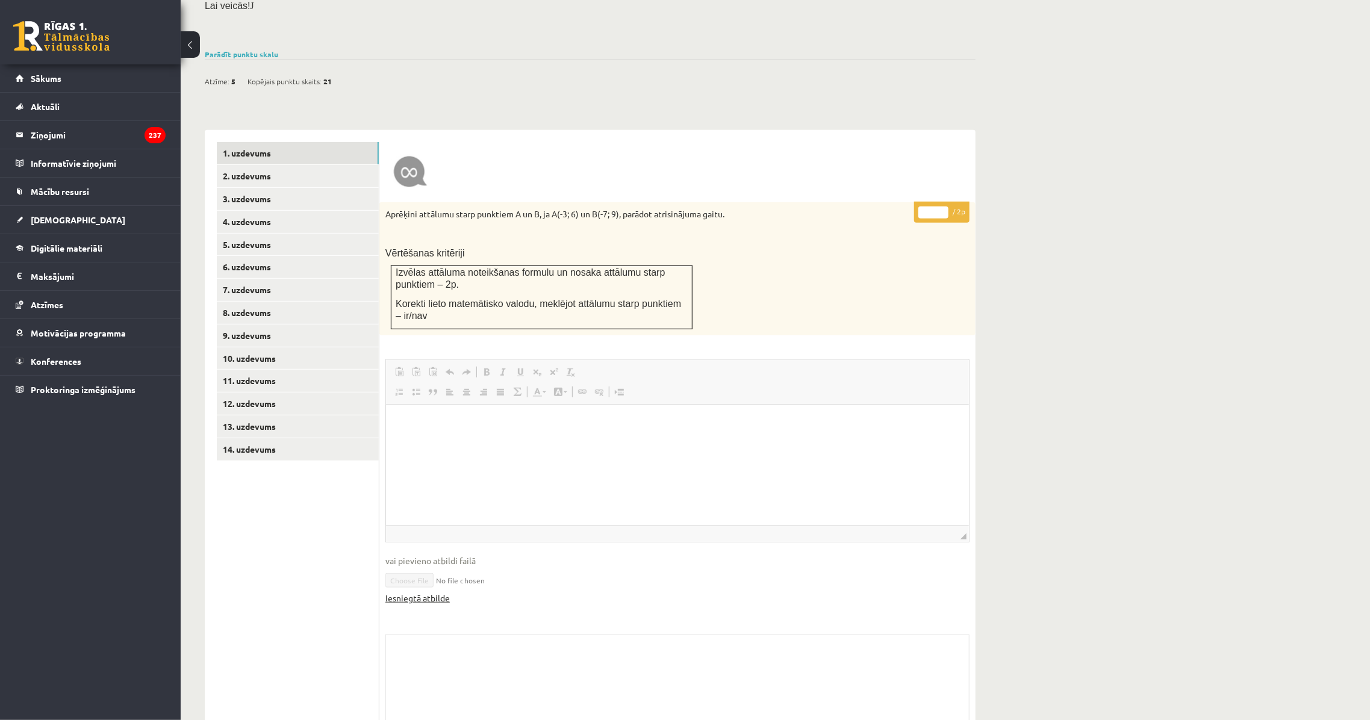
click at [429, 592] on link "Iesniegtā atbilde" at bounding box center [417, 598] width 64 height 13
click at [288, 165] on link "2. uzdevums" at bounding box center [298, 176] width 162 height 22
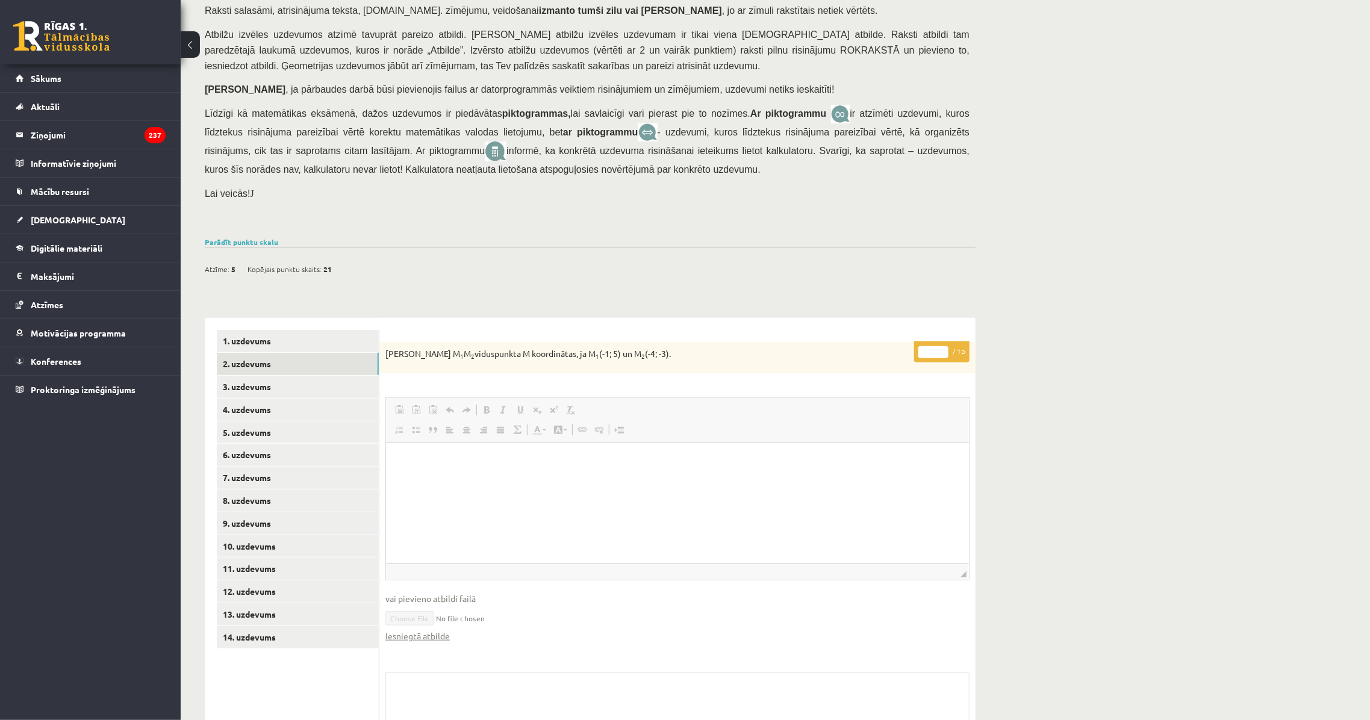
scroll to position [174, 0]
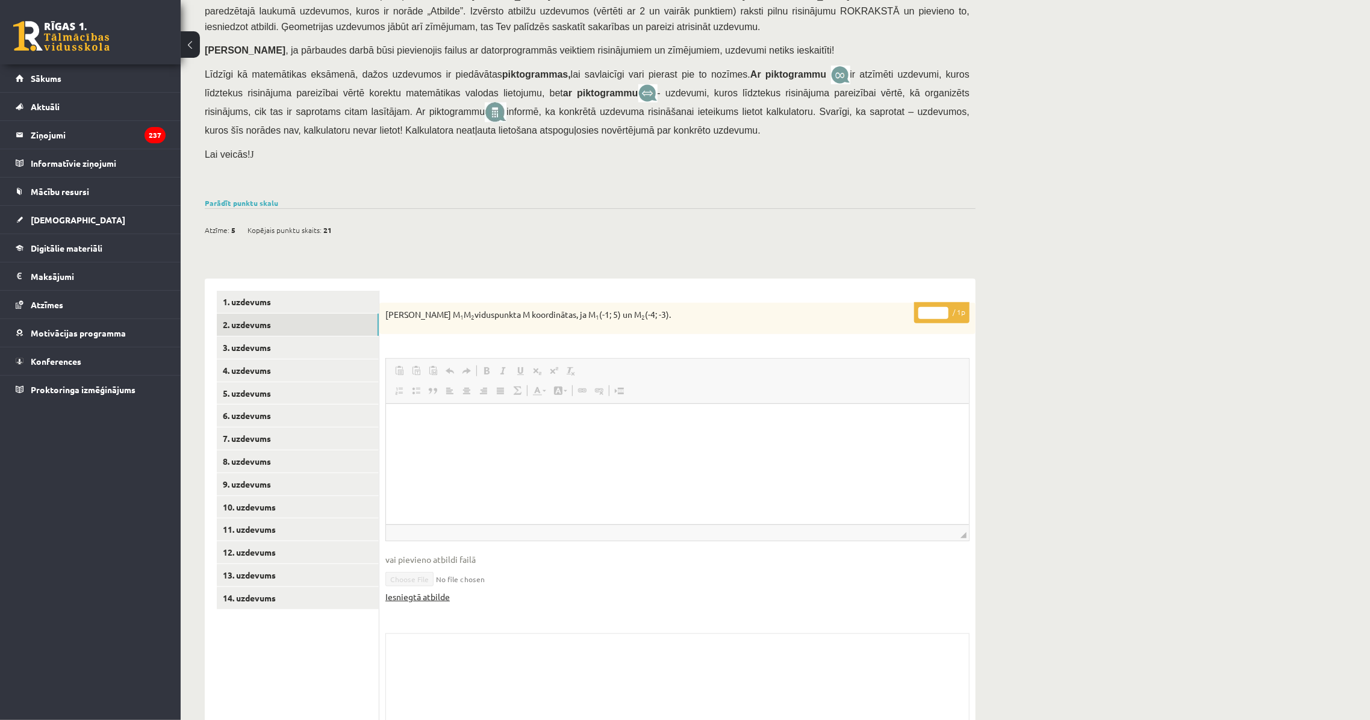
click at [419, 591] on link "Iesniegtā atbilde" at bounding box center [417, 597] width 64 height 13
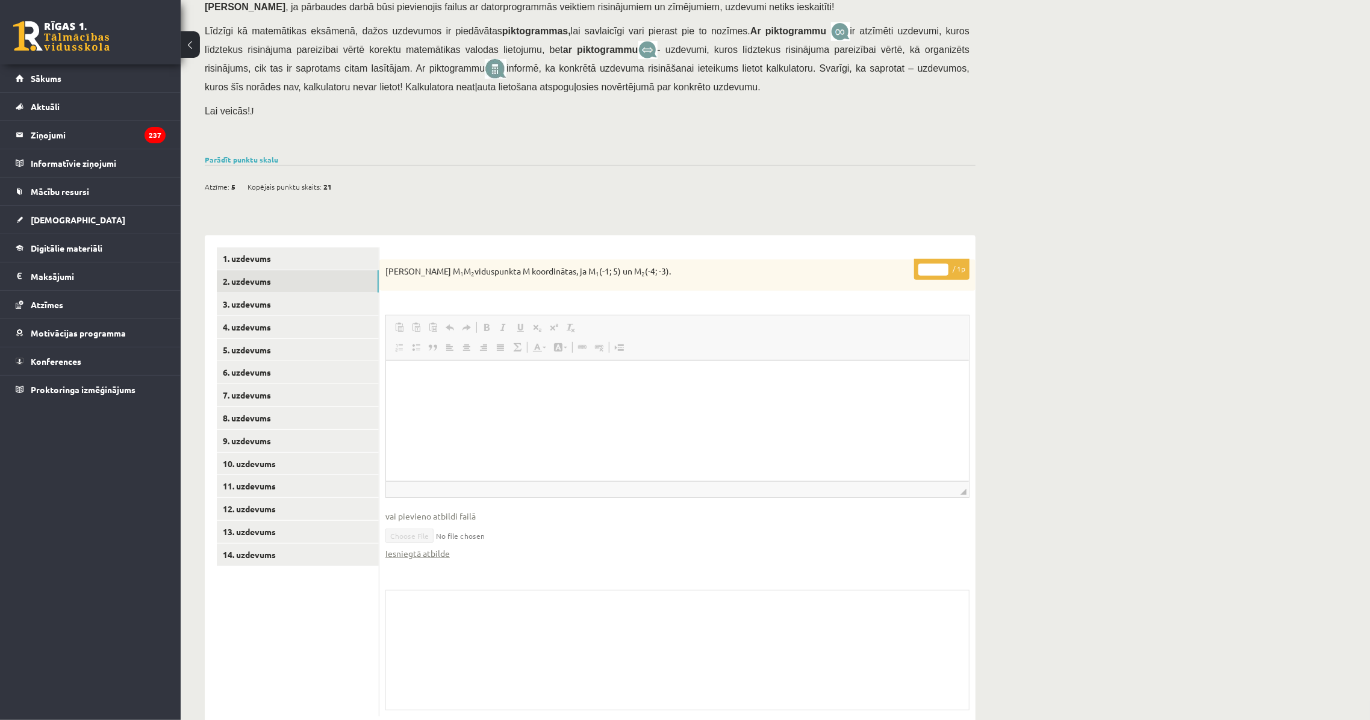
scroll to position [239, 0]
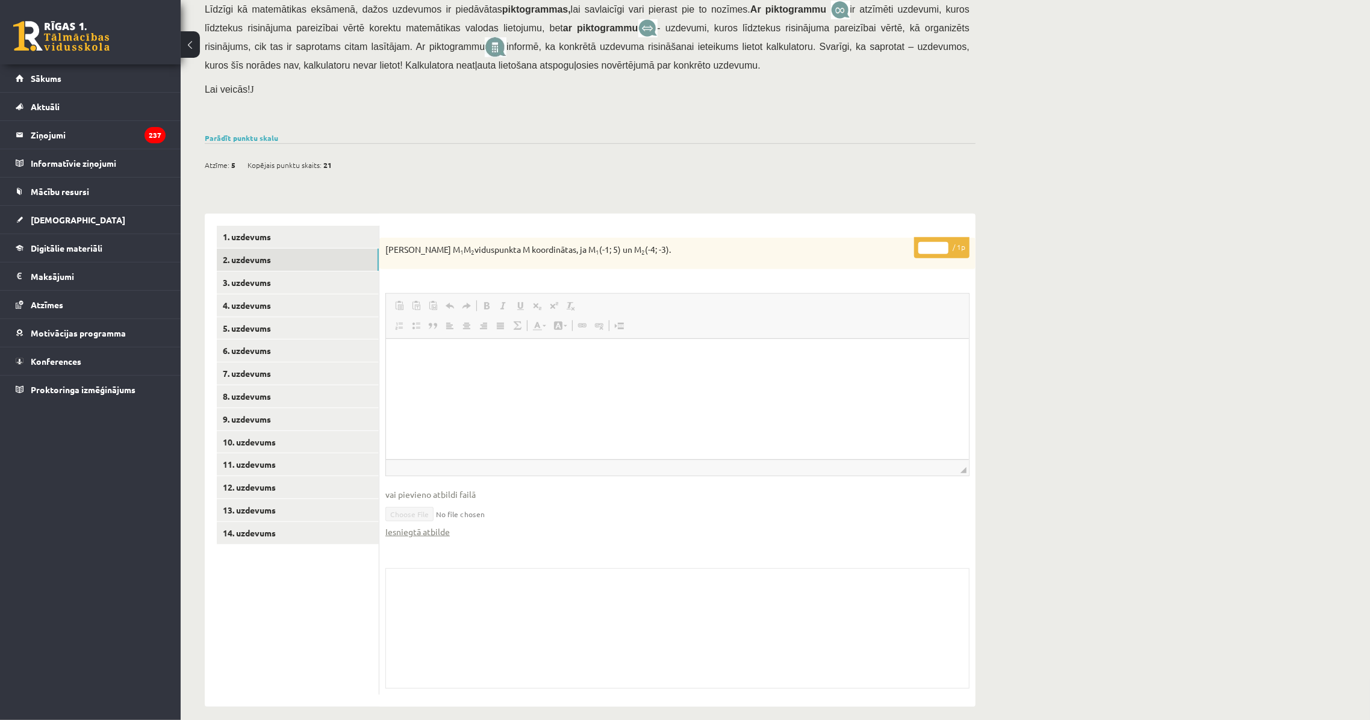
drag, startPoint x: 1004, startPoint y: 292, endPoint x: 767, endPoint y: 242, distance: 242.5
click at [767, 244] on p "Nosaki nogriežņa M 1 M 2 viduspunkta M koordinātas, ja M 1 (-1; 5) un M 2 (-4; …" at bounding box center [647, 250] width 524 height 12
click at [316, 276] on link "3. uzdevums" at bounding box center [298, 283] width 162 height 22
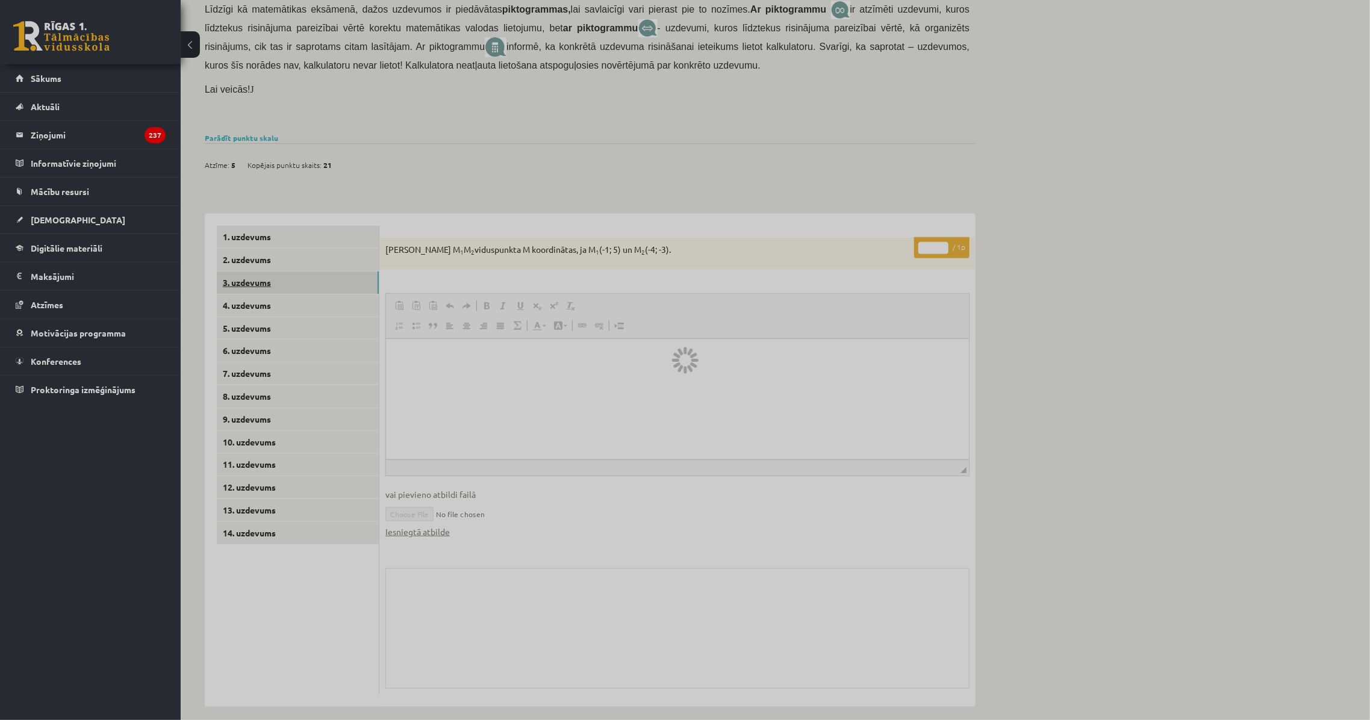
scroll to position [89, 0]
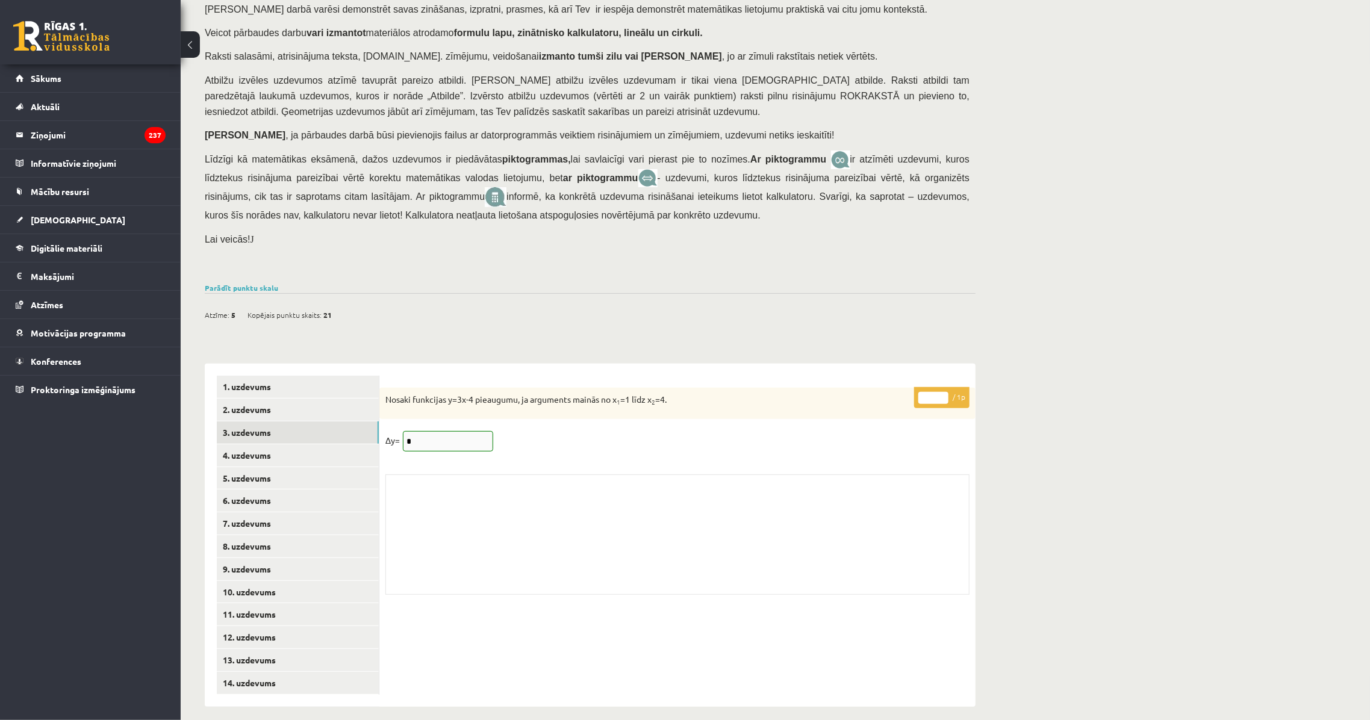
click at [584, 319] on div "Matemātika 2. ieskaite 10.b1 klase , [PERSON_NAME] (12.b1 JK klase) [PERSON_NAM…" at bounding box center [590, 344] width 819 height 774
click at [583, 323] on div "Matemātika 2. ieskaite 10.b1 klase , [PERSON_NAME] (12.b1 JK klase) [PERSON_NAM…" at bounding box center [590, 344] width 819 height 774
click at [308, 450] on link "4. uzdevums" at bounding box center [298, 455] width 162 height 22
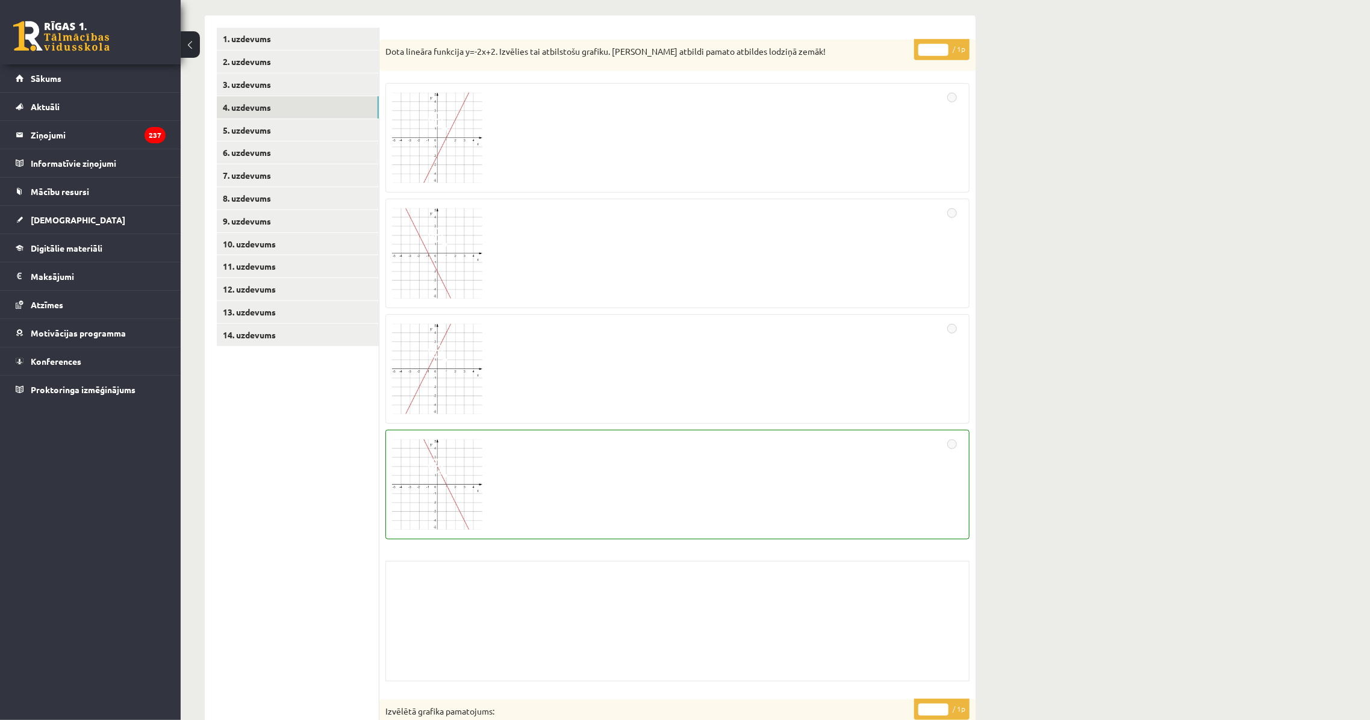
scroll to position [447, 0]
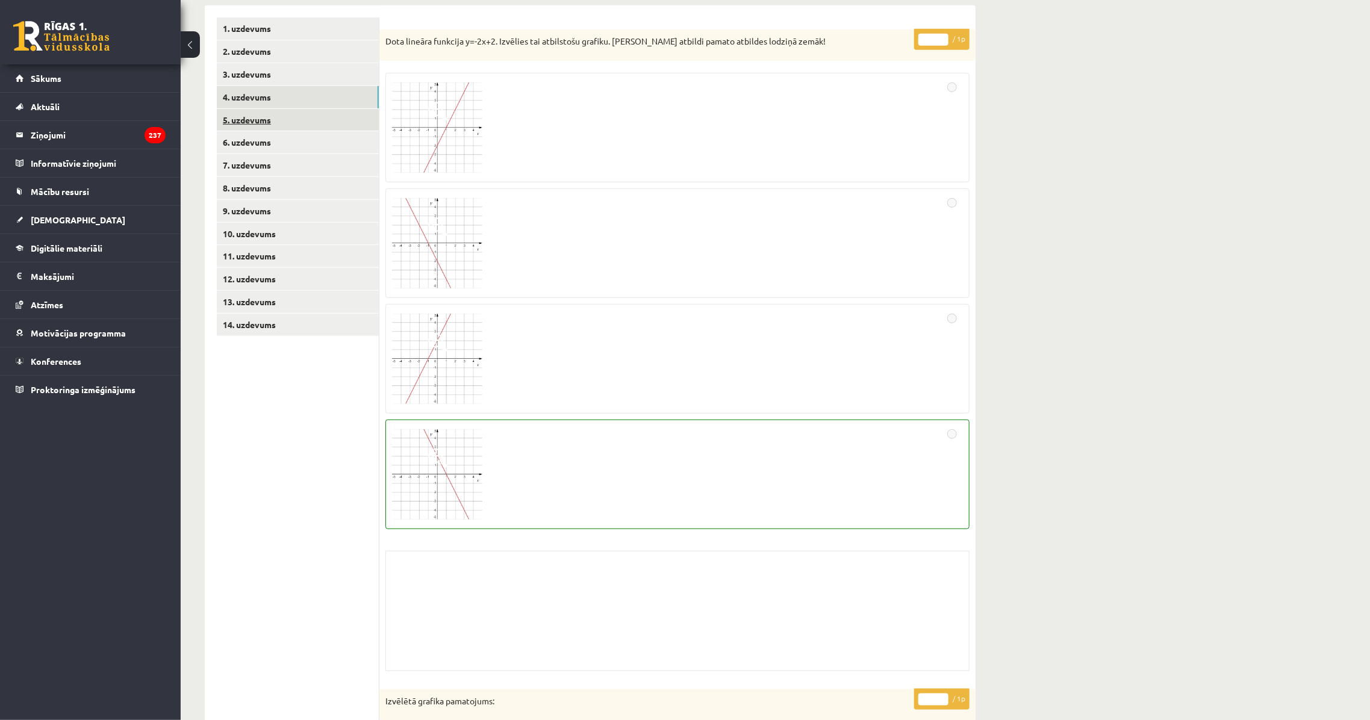
click at [275, 109] on link "5. uzdevums" at bounding box center [298, 120] width 162 height 22
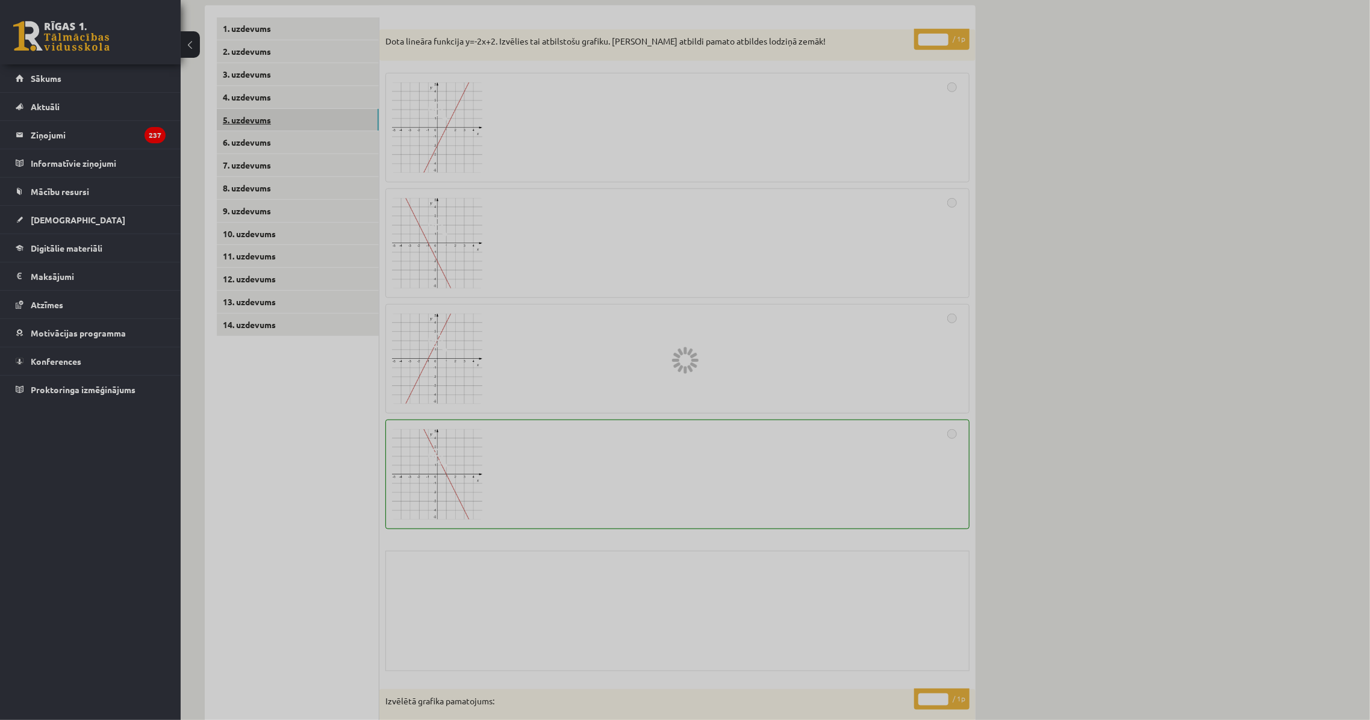
scroll to position [95, 0]
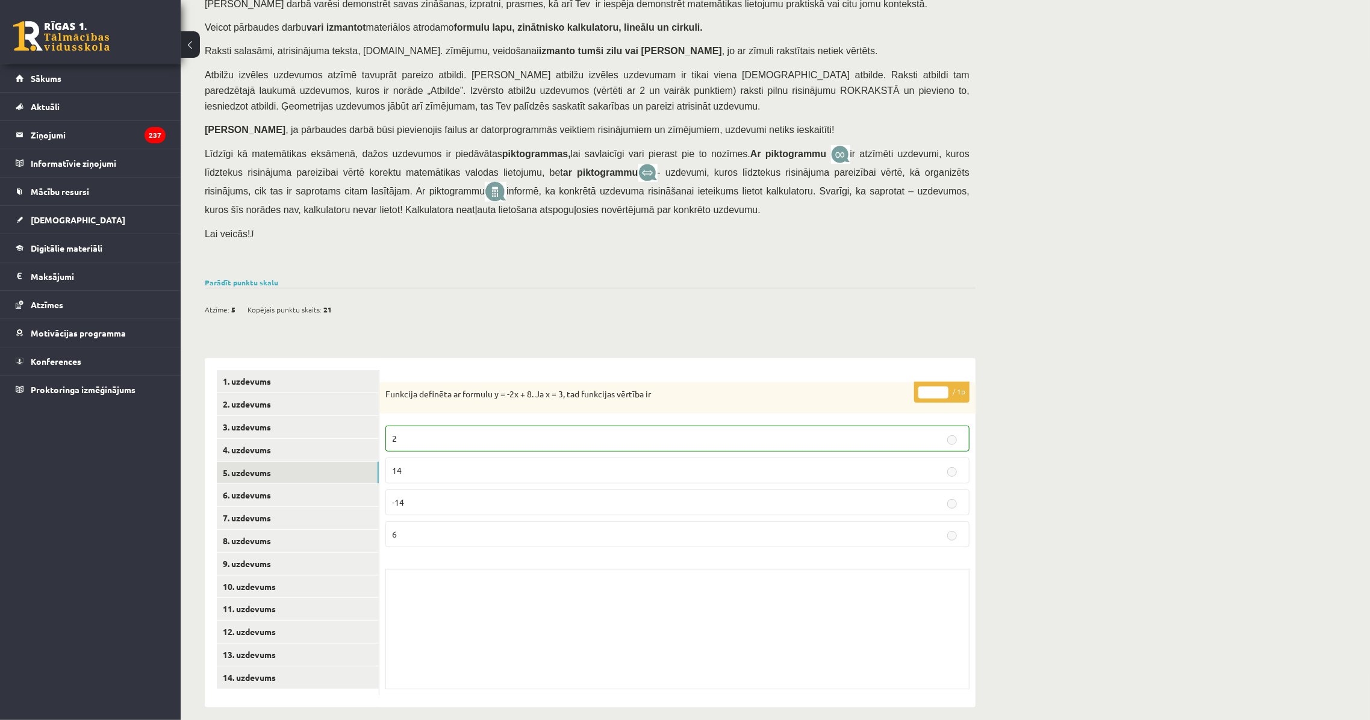
click at [473, 393] on div "Funkcija definēta ar formulu y = -2x + 8. Ja x = 3, tad funkcijas vērtība ir" at bounding box center [677, 397] width 596 height 31
click at [285, 484] on link "6. uzdevums" at bounding box center [298, 495] width 162 height 22
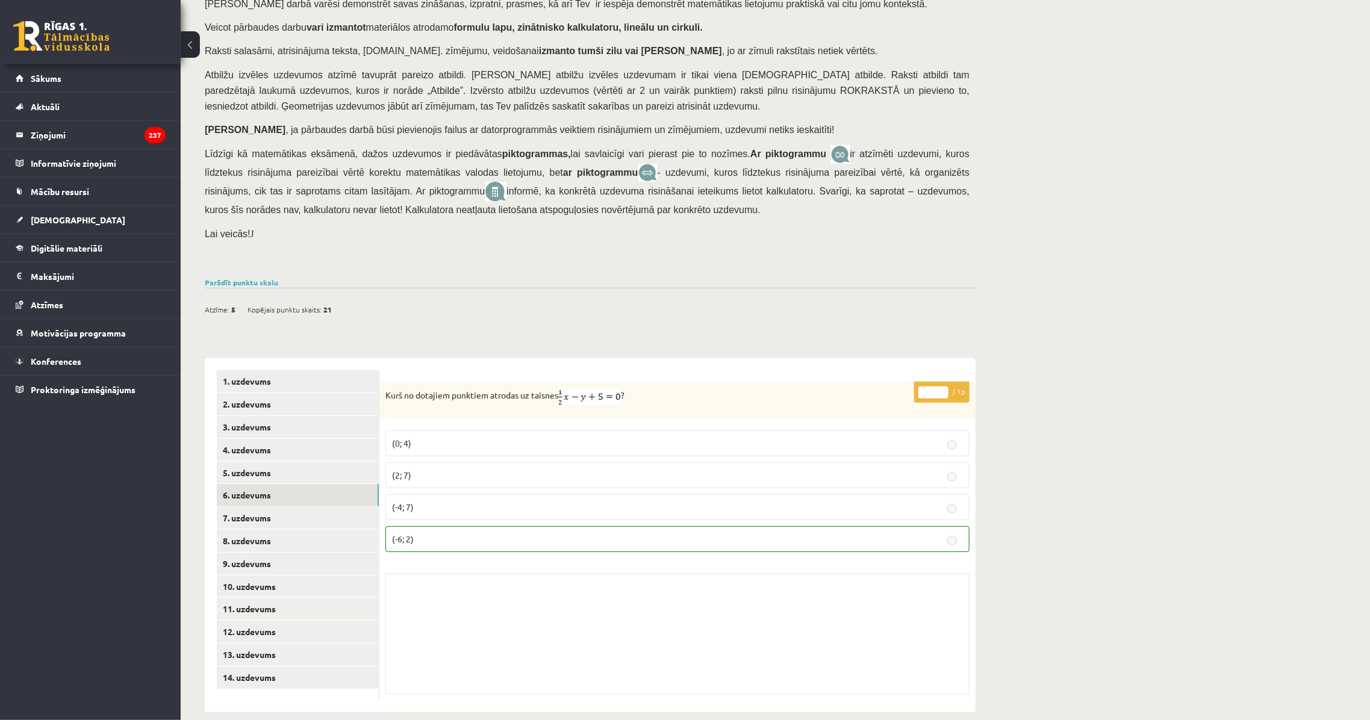
click at [399, 346] on div "**********" at bounding box center [590, 529] width 771 height 366
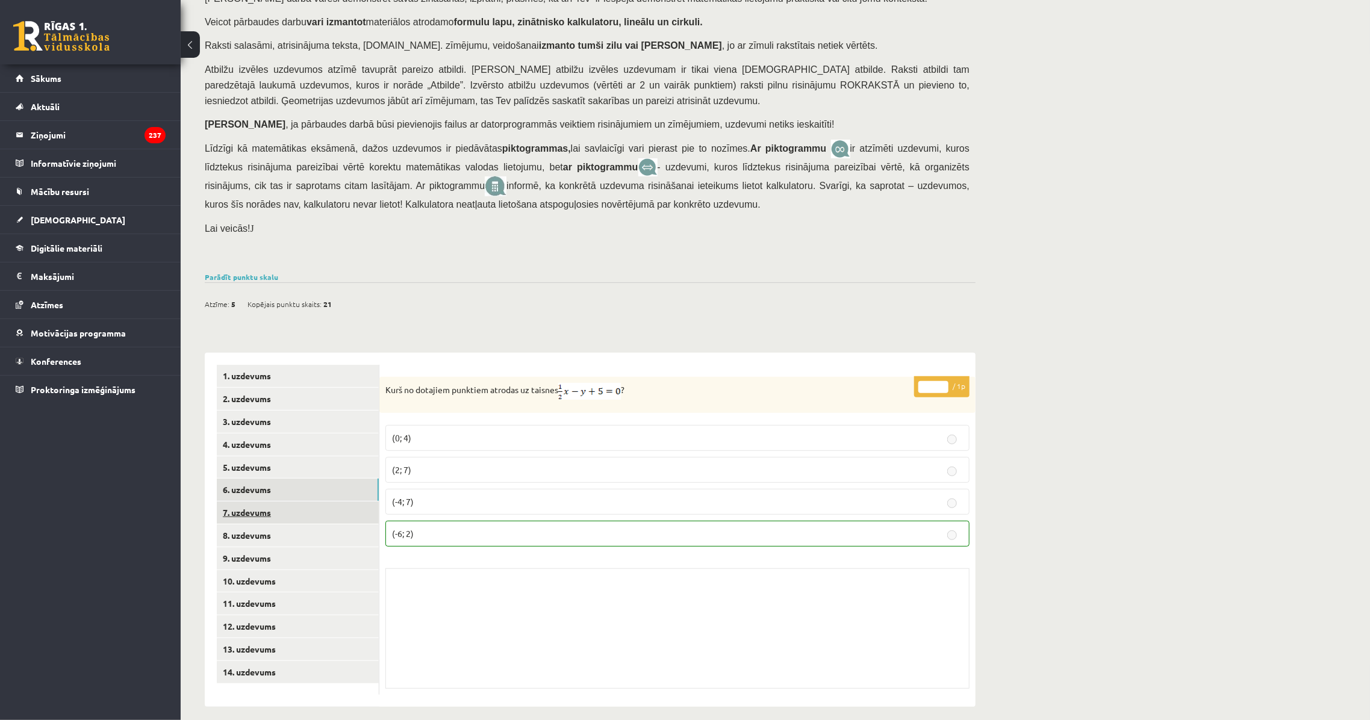
click at [305, 502] on link "7. uzdevums" at bounding box center [298, 513] width 162 height 22
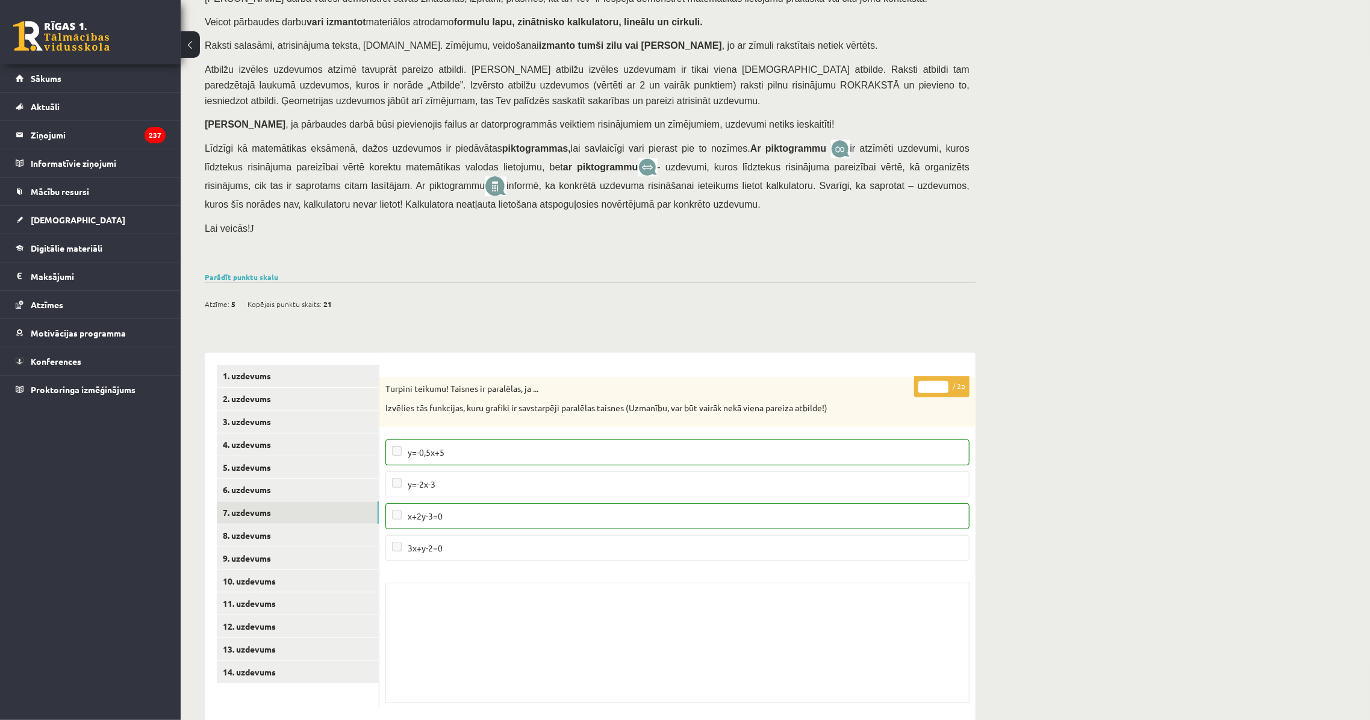
scroll to position [114, 0]
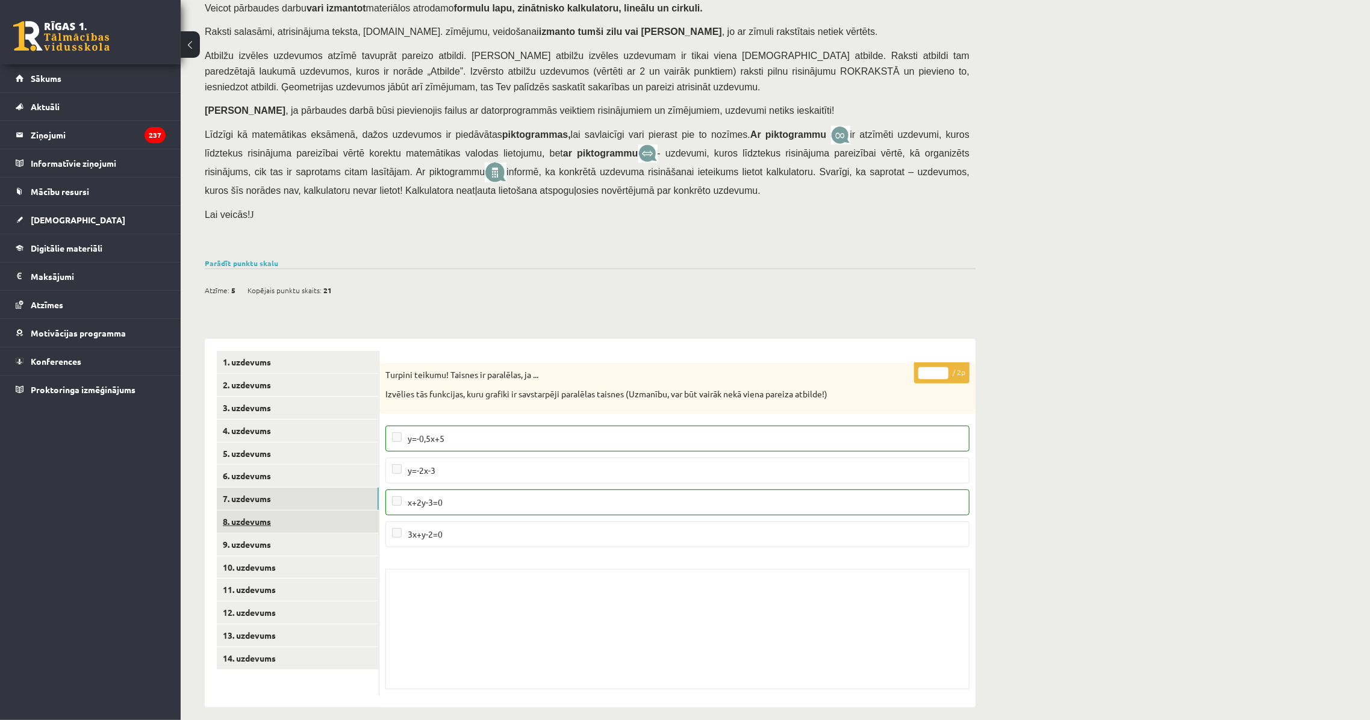
click at [276, 511] on link "8. uzdevums" at bounding box center [298, 522] width 162 height 22
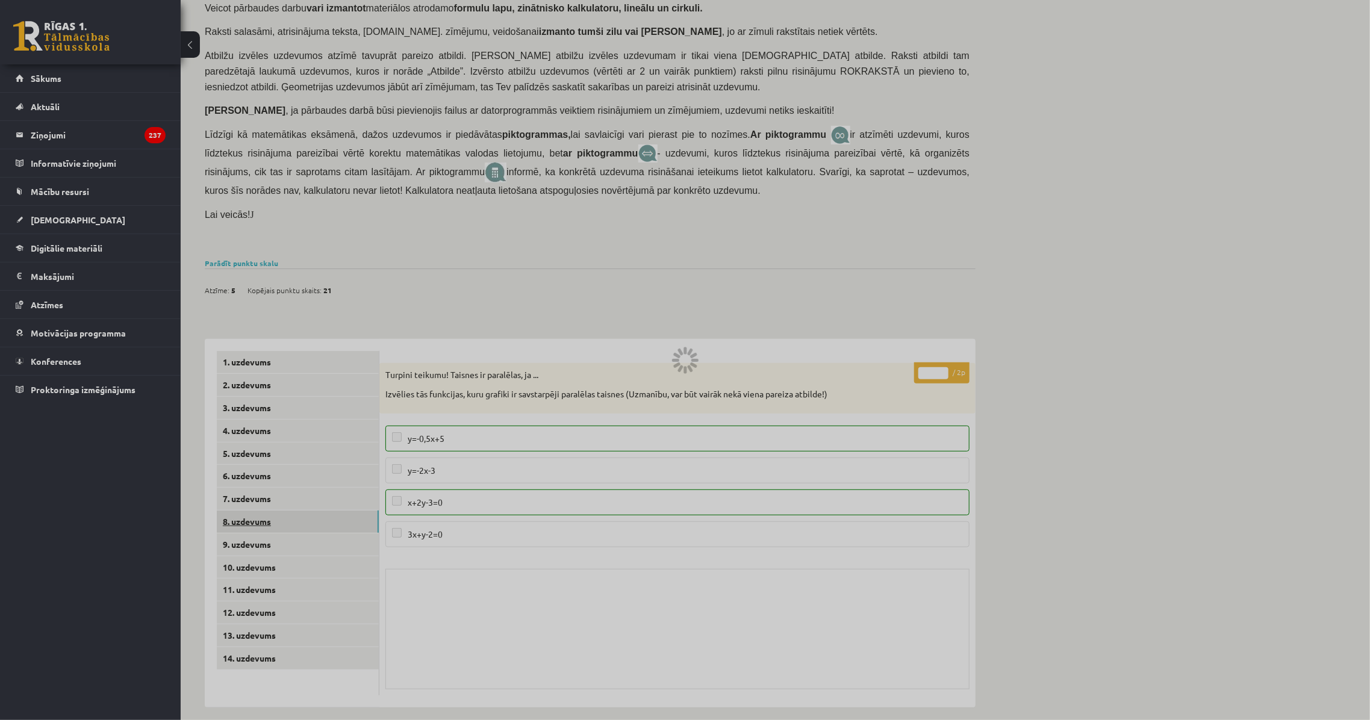
scroll to position [108, 0]
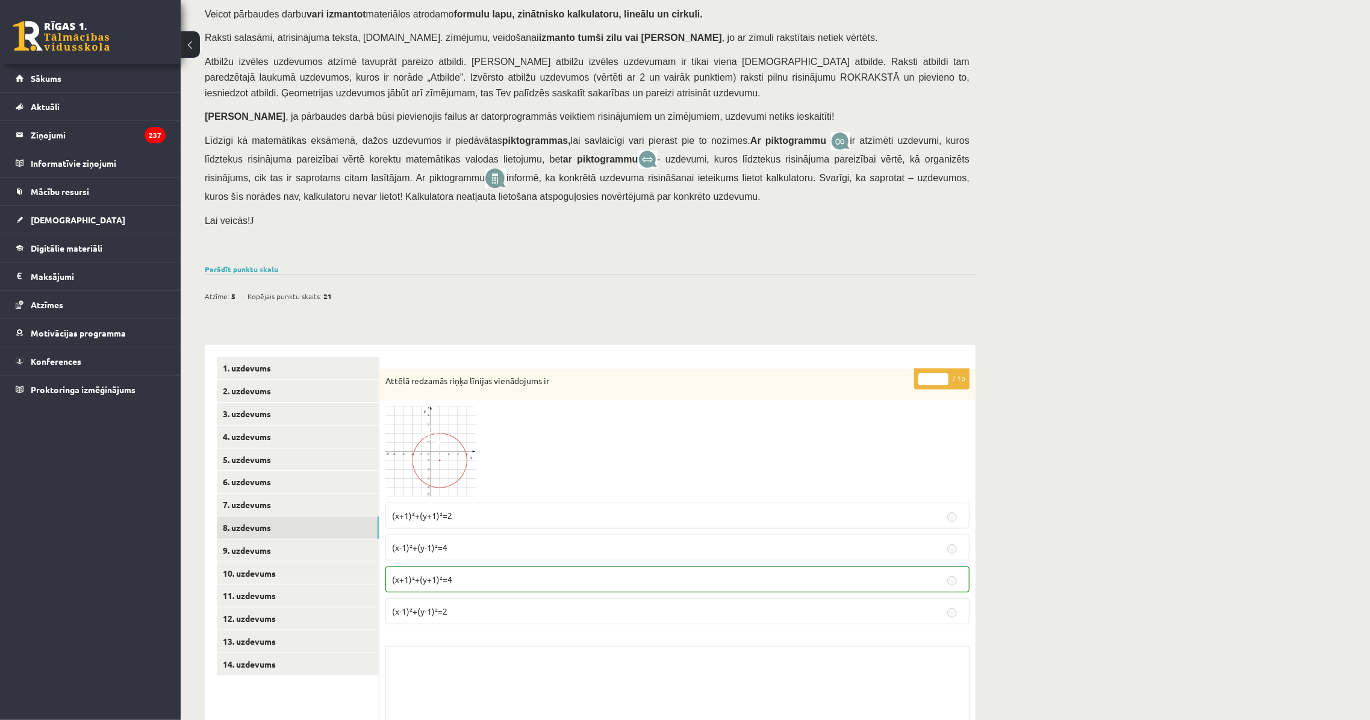
drag, startPoint x: 343, startPoint y: 480, endPoint x: 649, endPoint y: 447, distance: 307.0
drag, startPoint x: 649, startPoint y: 447, endPoint x: 602, endPoint y: 408, distance: 60.7
click at [602, 408] on div at bounding box center [677, 451] width 584 height 90
click at [464, 440] on img at bounding box center [430, 451] width 90 height 90
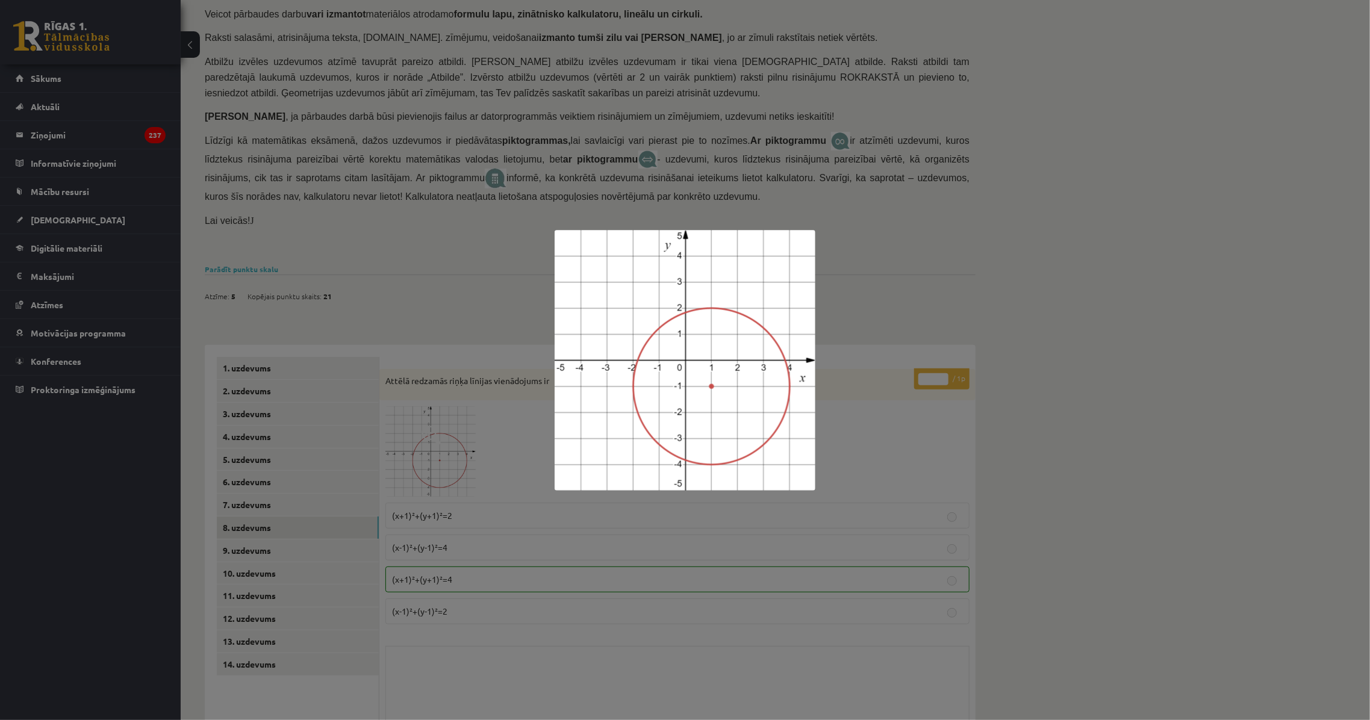
click at [530, 439] on div at bounding box center [685, 360] width 1370 height 720
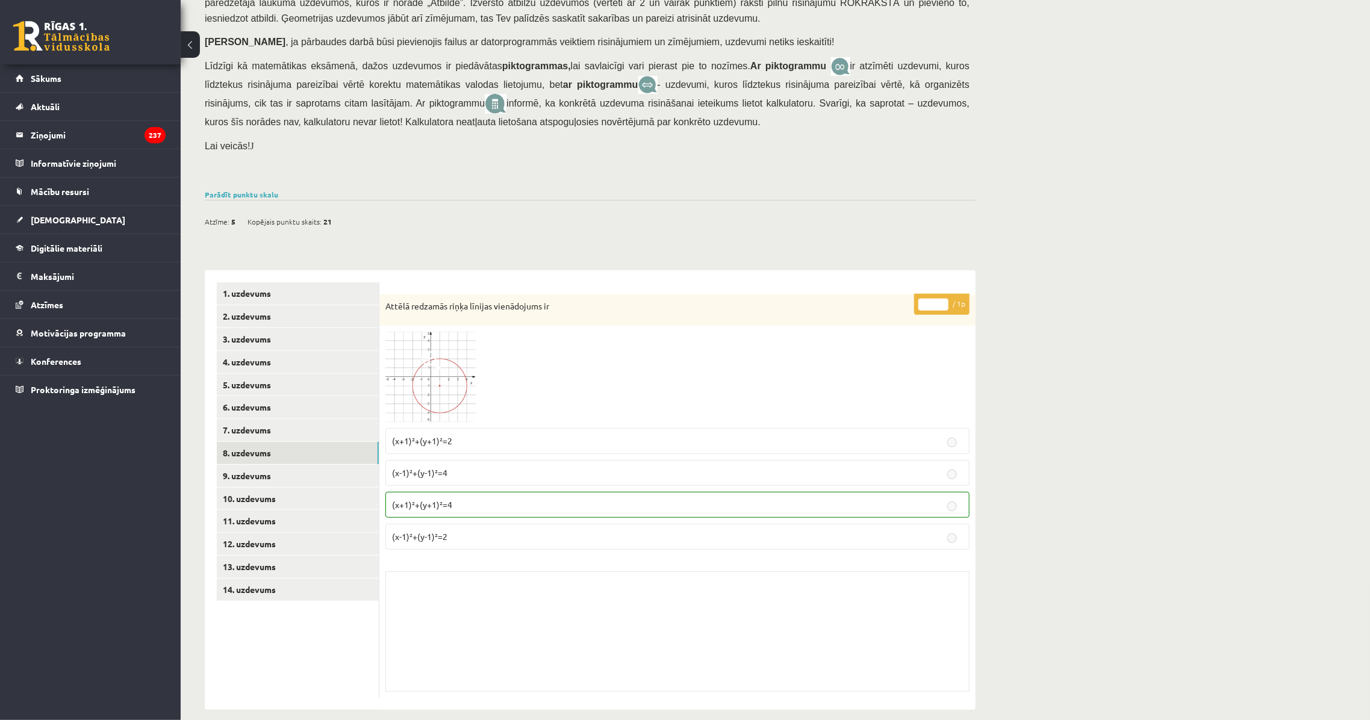
scroll to position [185, 0]
drag, startPoint x: 452, startPoint y: 375, endPoint x: 574, endPoint y: 349, distance: 124.8
drag, startPoint x: 574, startPoint y: 349, endPoint x: 541, endPoint y: 337, distance: 34.7
click at [541, 337] on div at bounding box center [677, 374] width 584 height 90
click at [449, 388] on img at bounding box center [430, 374] width 90 height 90
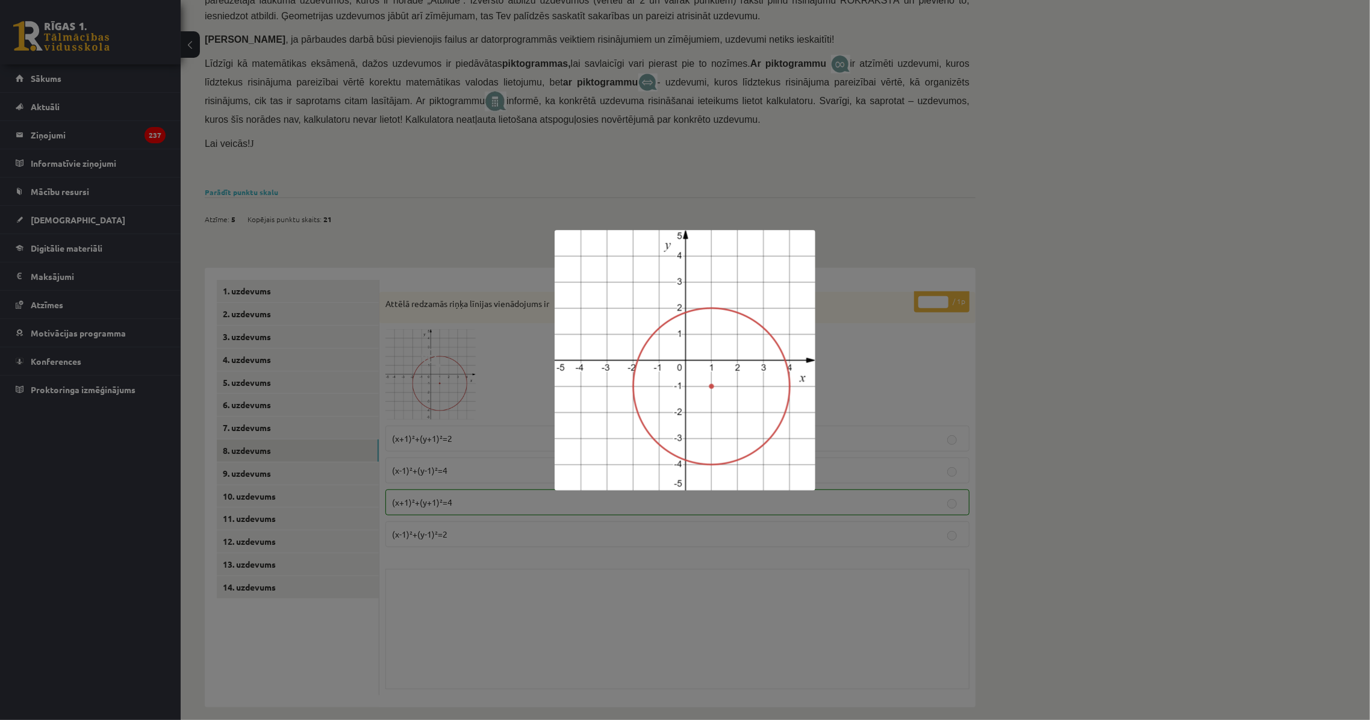
click at [1045, 406] on div at bounding box center [685, 360] width 1370 height 720
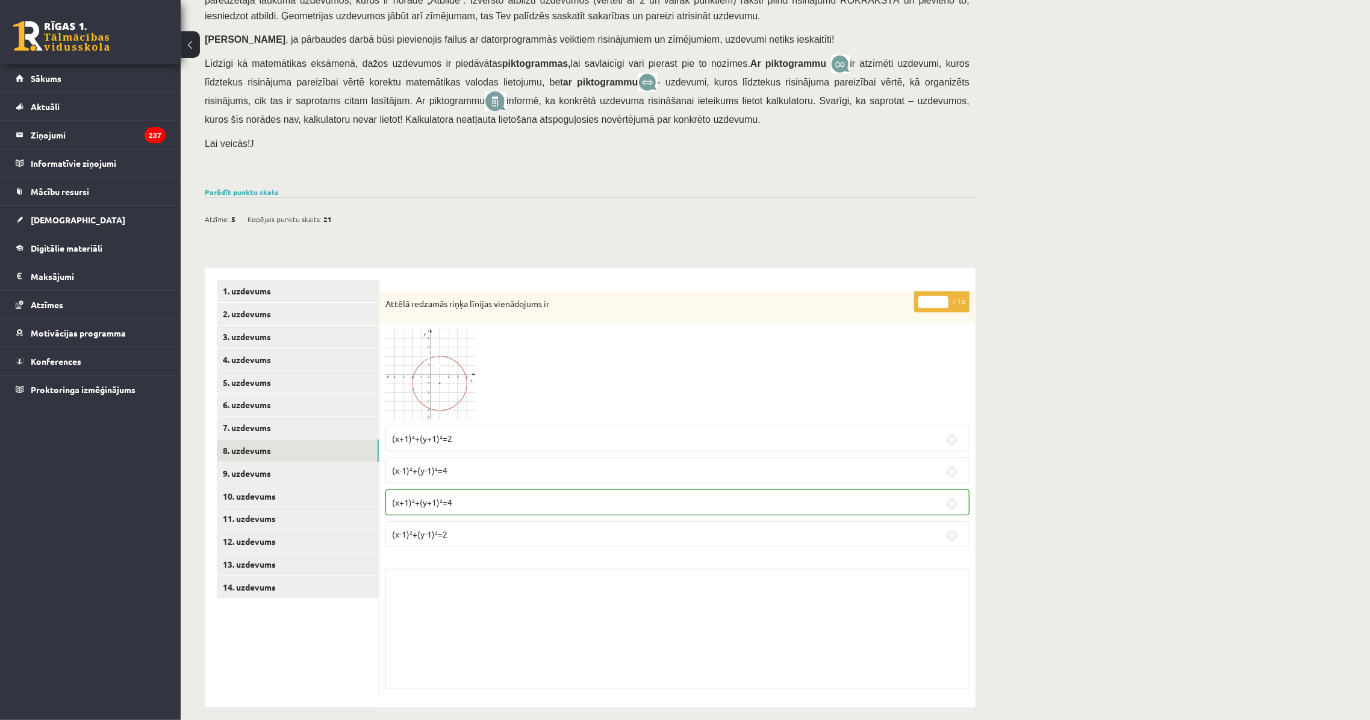
click at [440, 387] on img at bounding box center [430, 374] width 90 height 90
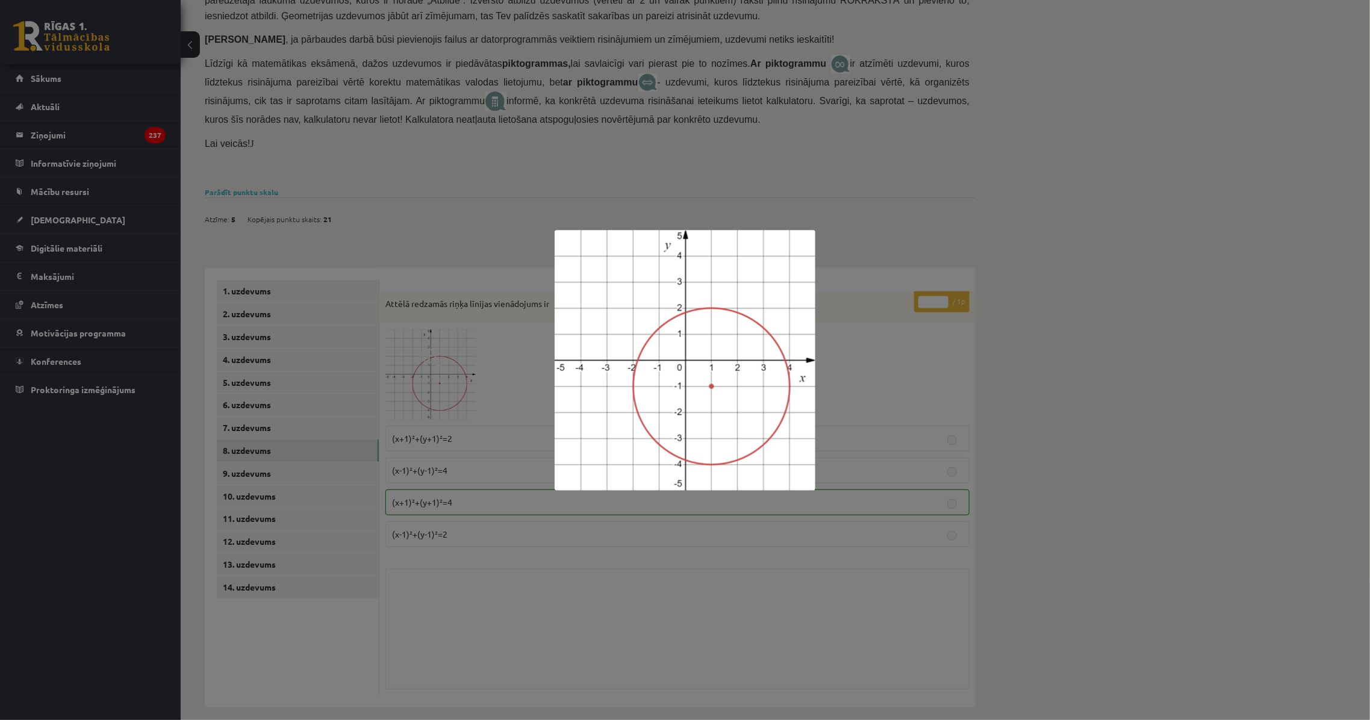
drag, startPoint x: 440, startPoint y: 387, endPoint x: 643, endPoint y: 365, distance: 204.7
click at [643, 365] on img at bounding box center [685, 360] width 261 height 261
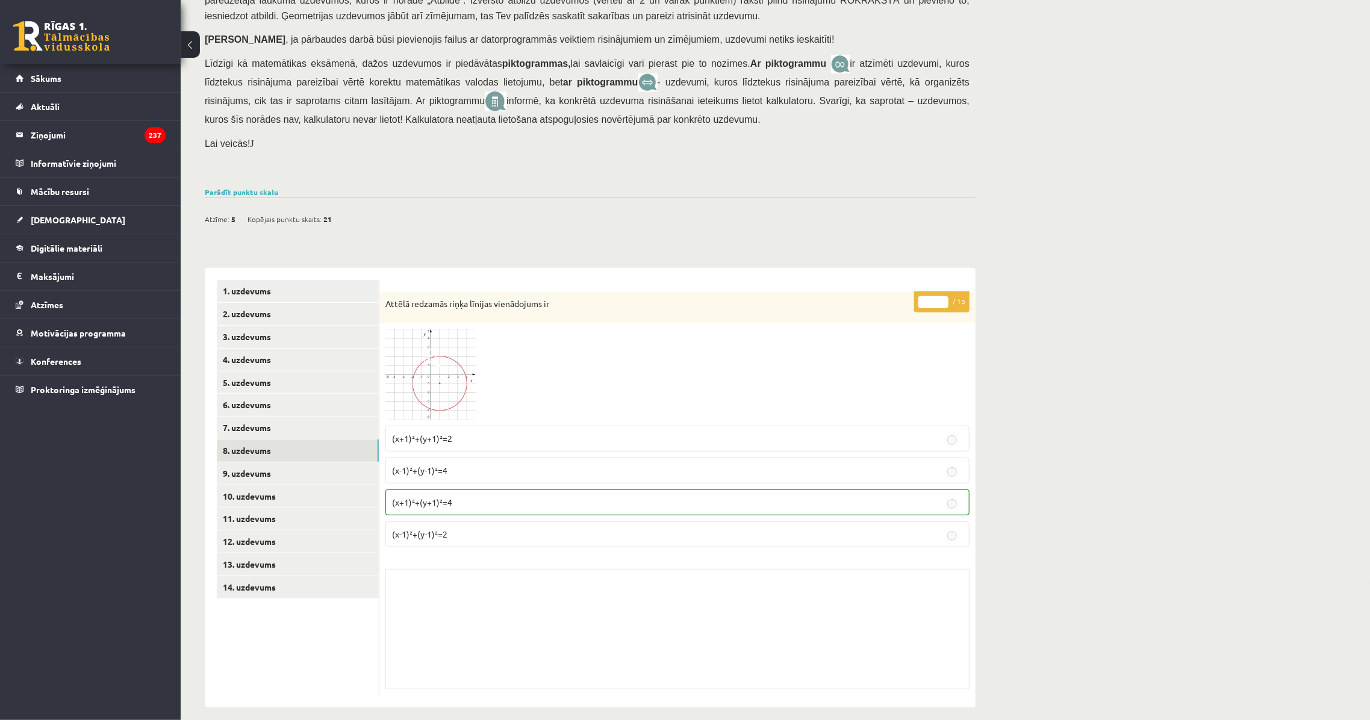
click at [441, 367] on img at bounding box center [430, 374] width 90 height 90
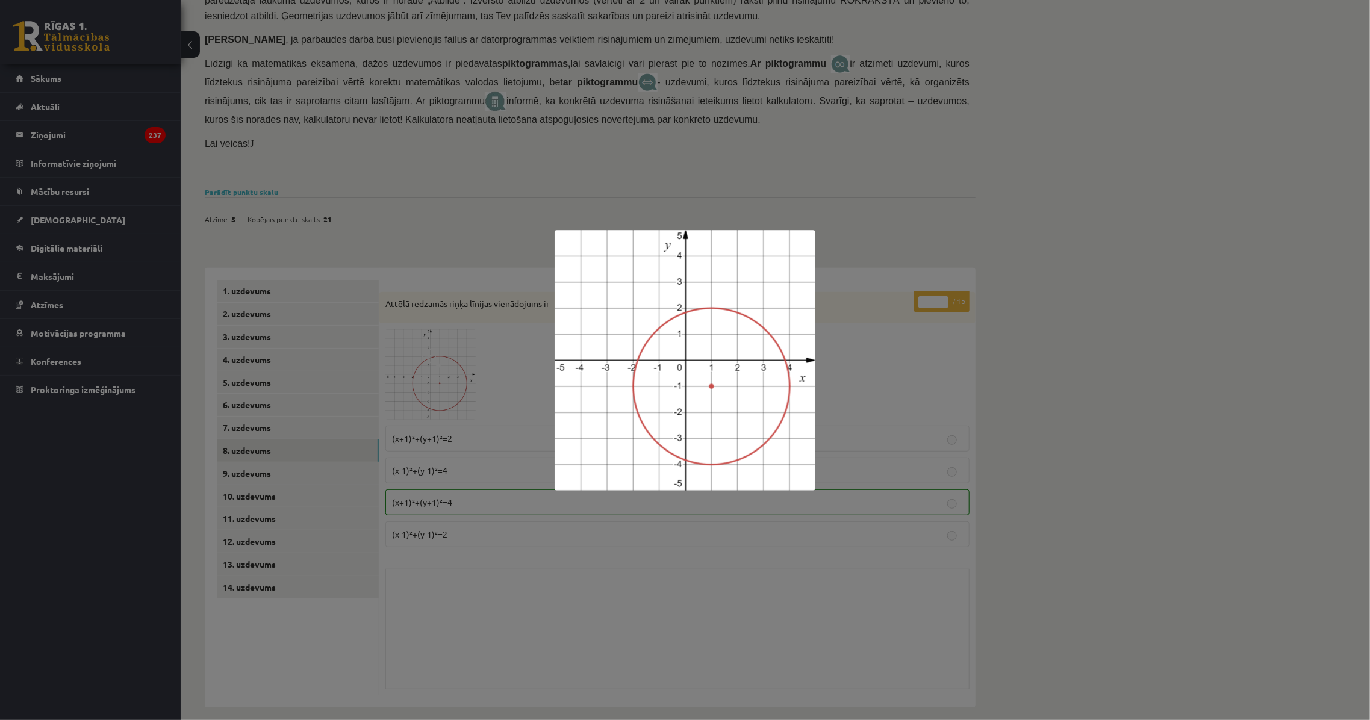
click at [1058, 430] on div at bounding box center [685, 360] width 1370 height 720
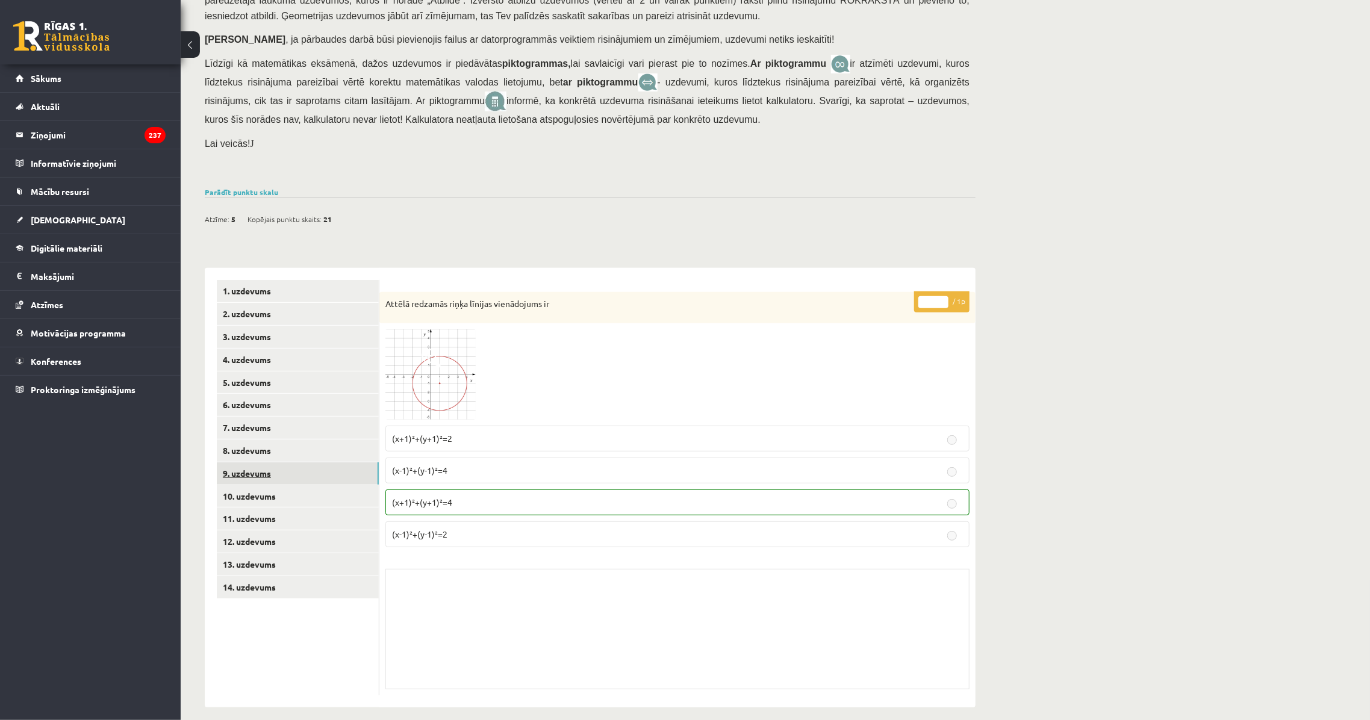
click at [342, 462] on link "9. uzdevums" at bounding box center [298, 473] width 162 height 22
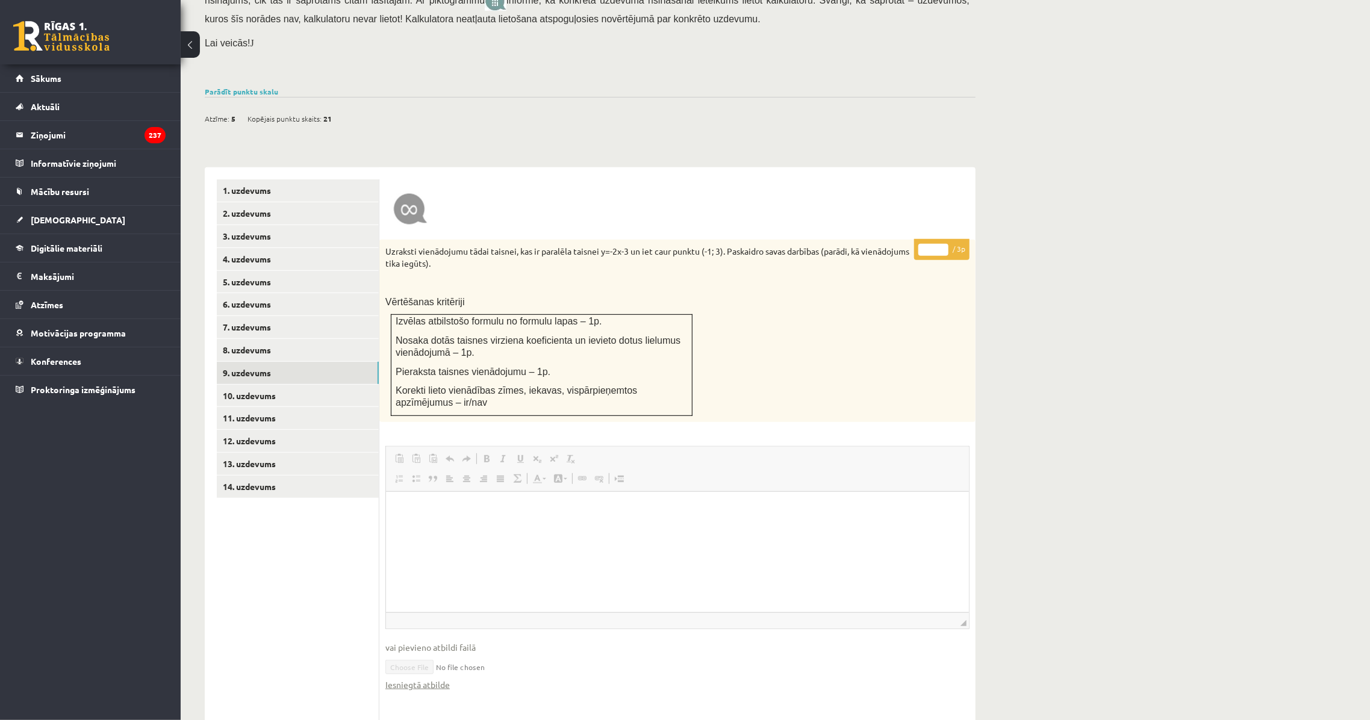
scroll to position [294, 0]
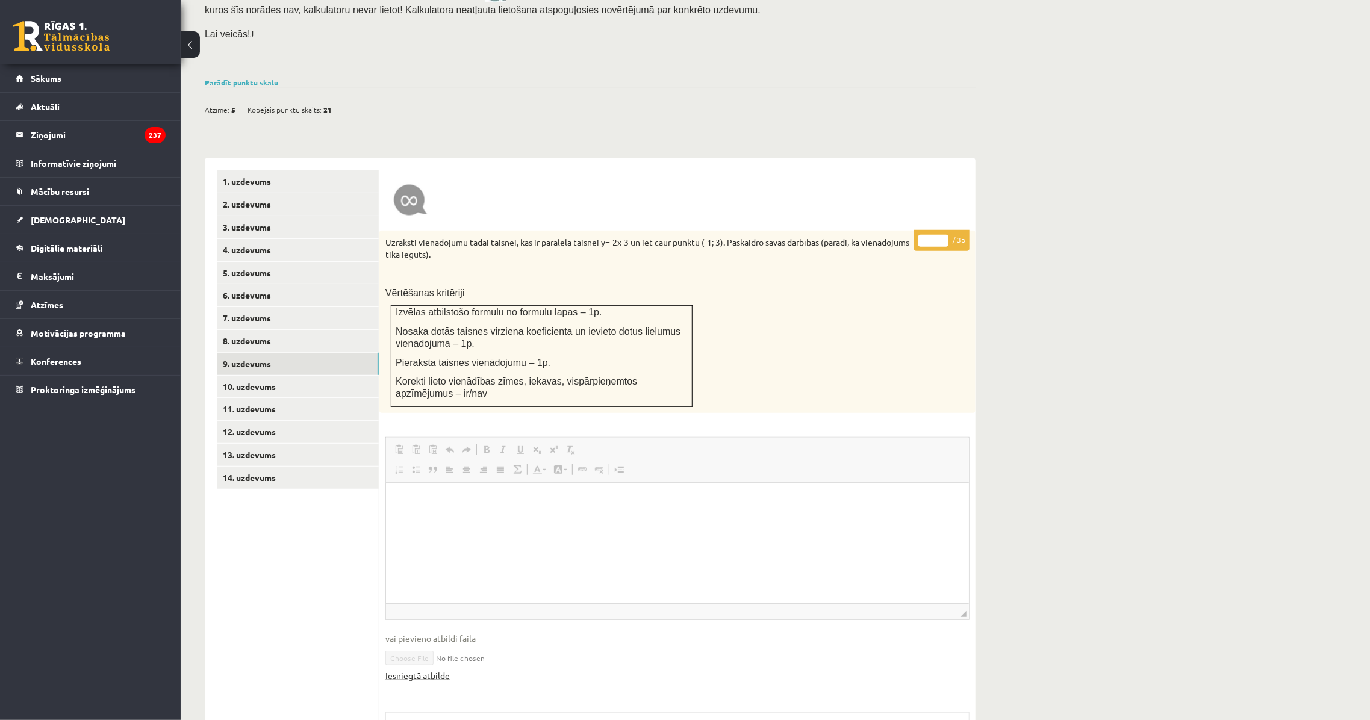
click at [399, 670] on link "Iesniegtā atbilde" at bounding box center [417, 676] width 64 height 13
